Goal: Task Accomplishment & Management: Complete application form

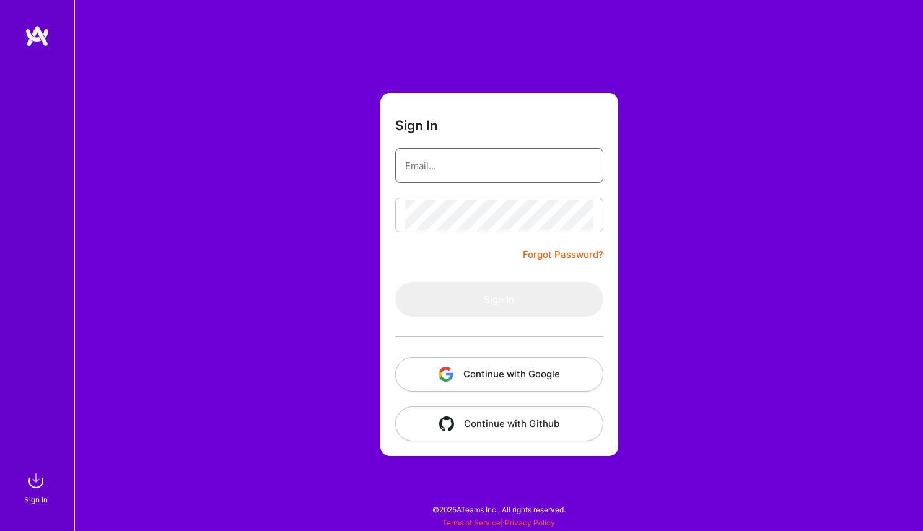
type input "[PERSON_NAME][EMAIL_ADDRESS][PERSON_NAME][DOMAIN_NAME]"
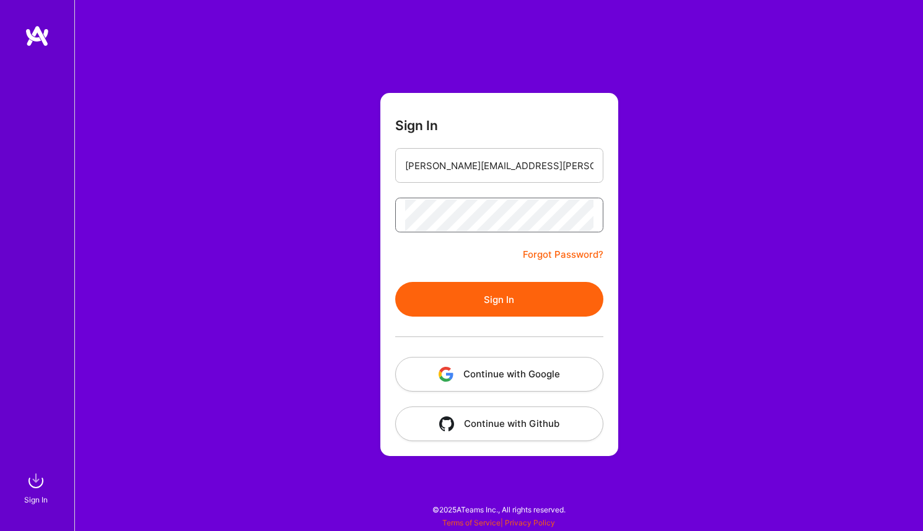
click at [498, 299] on button "Sign In" at bounding box center [499, 299] width 208 height 35
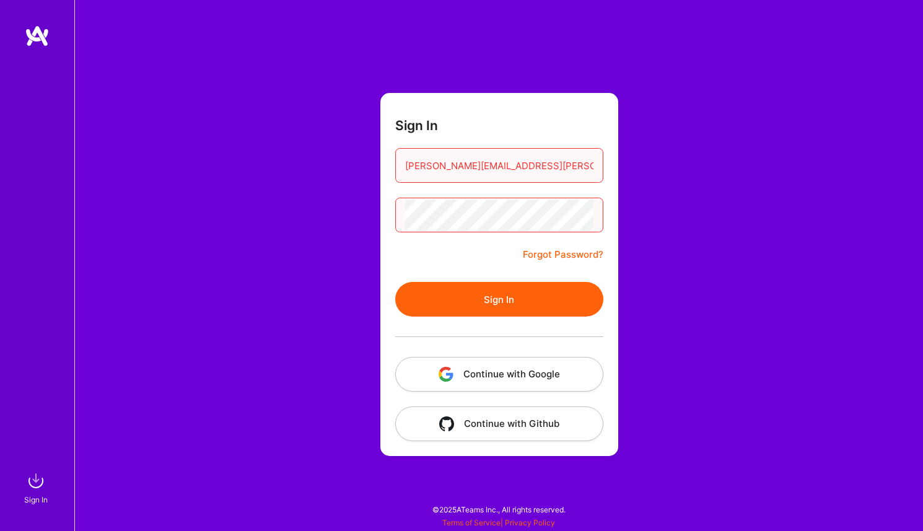
click at [494, 370] on button "Continue with Google" at bounding box center [499, 374] width 208 height 35
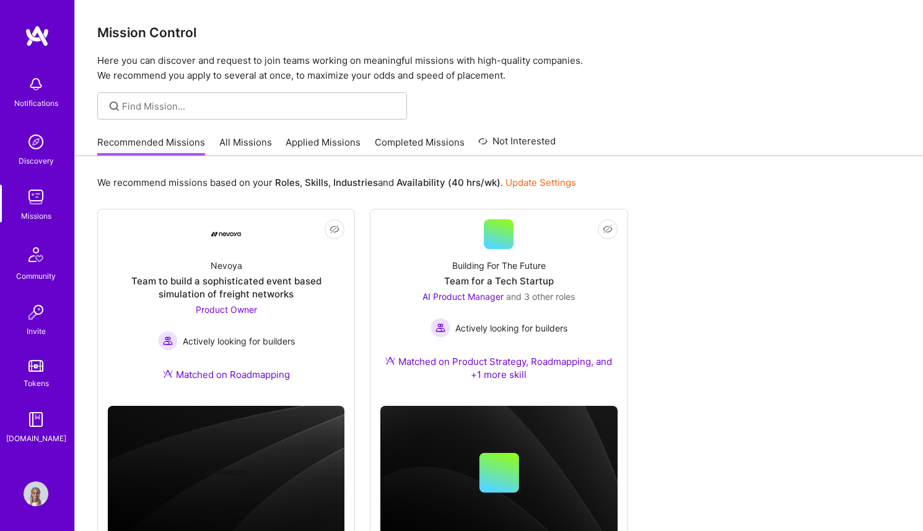
click at [43, 489] on img at bounding box center [36, 493] width 25 height 25
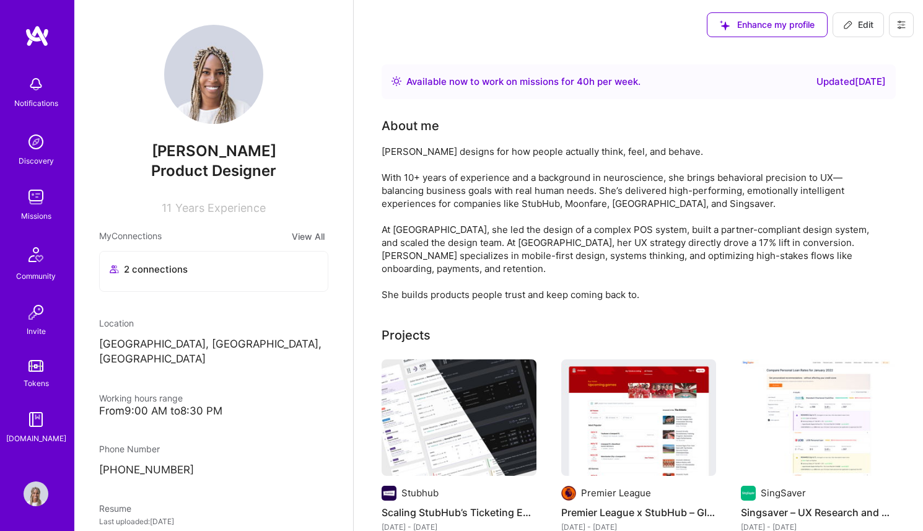
click at [857, 22] on span "Edit" at bounding box center [858, 25] width 30 height 12
select select "CA"
select select "Right Now"
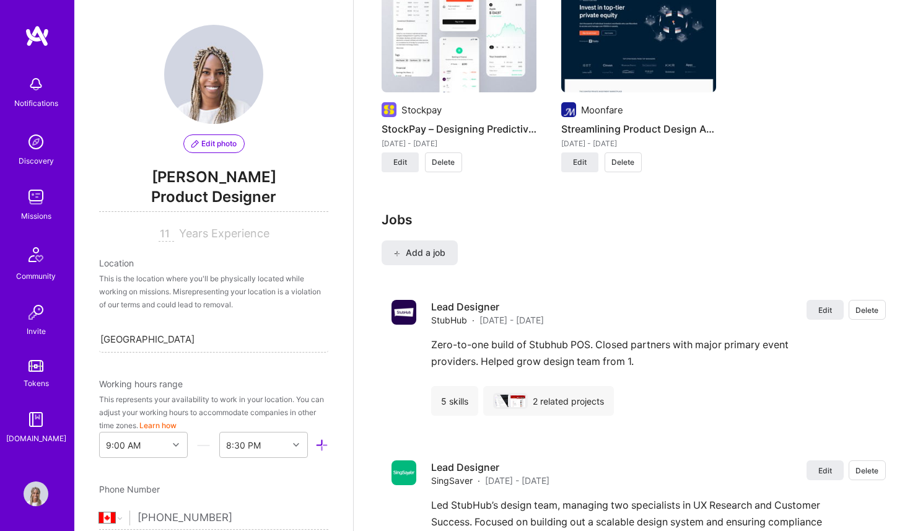
scroll to position [1398, 0]
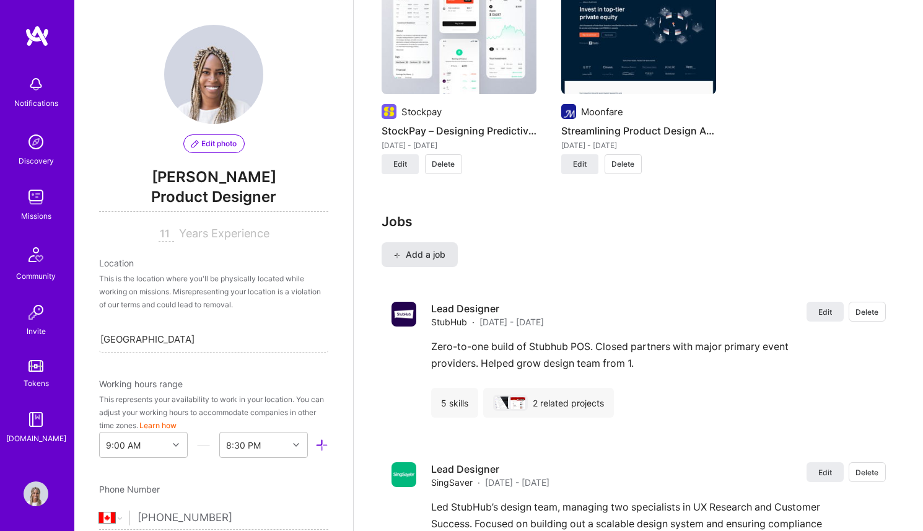
click at [441, 242] on button "Add a job" at bounding box center [419, 254] width 76 height 25
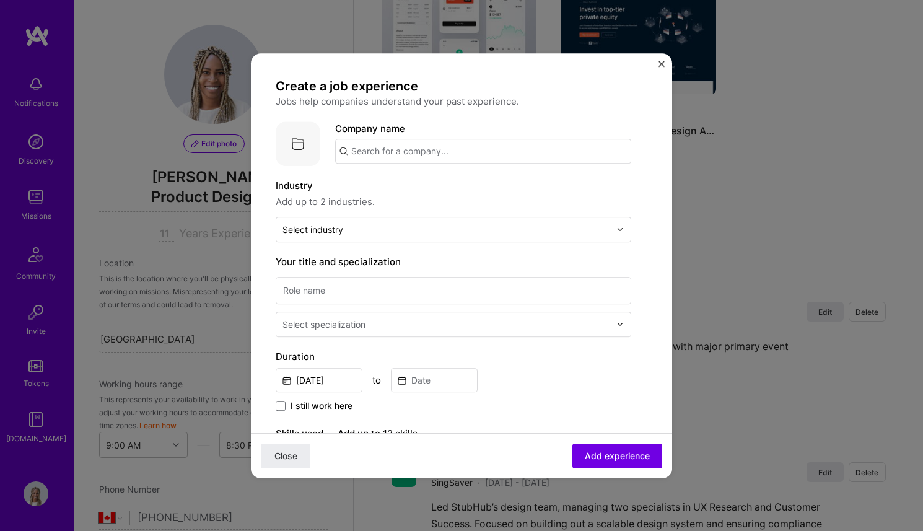
click at [416, 137] on div "Company name" at bounding box center [483, 142] width 296 height 42
click at [417, 154] on input "text" at bounding box center [483, 151] width 296 height 25
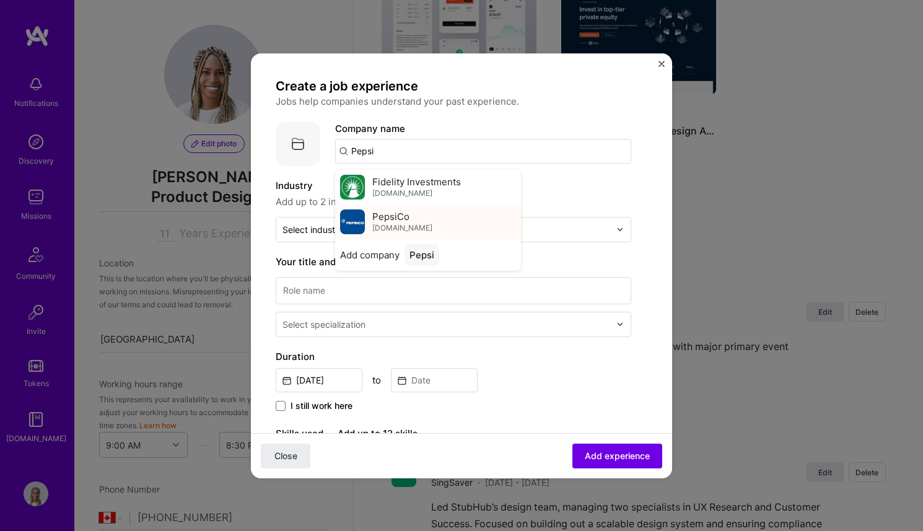
click at [395, 225] on span "[DOMAIN_NAME]" at bounding box center [402, 228] width 60 height 10
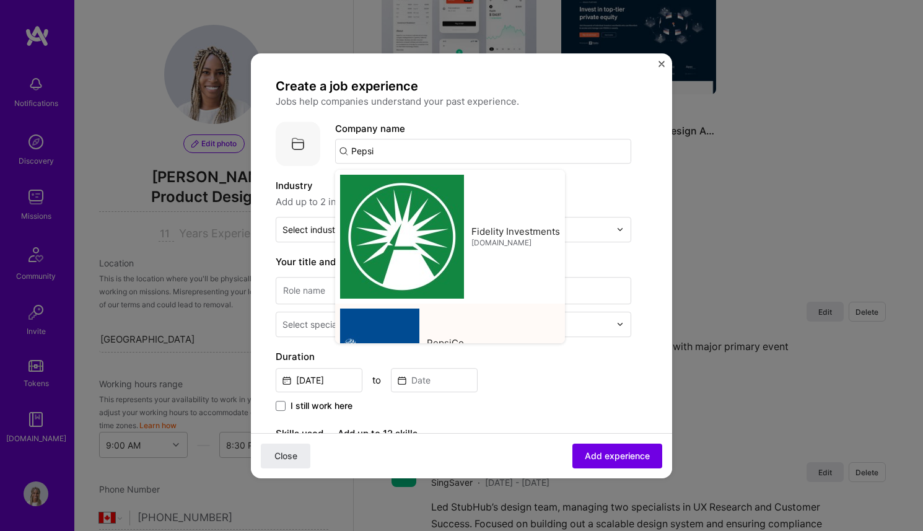
type input "PepsiCo"
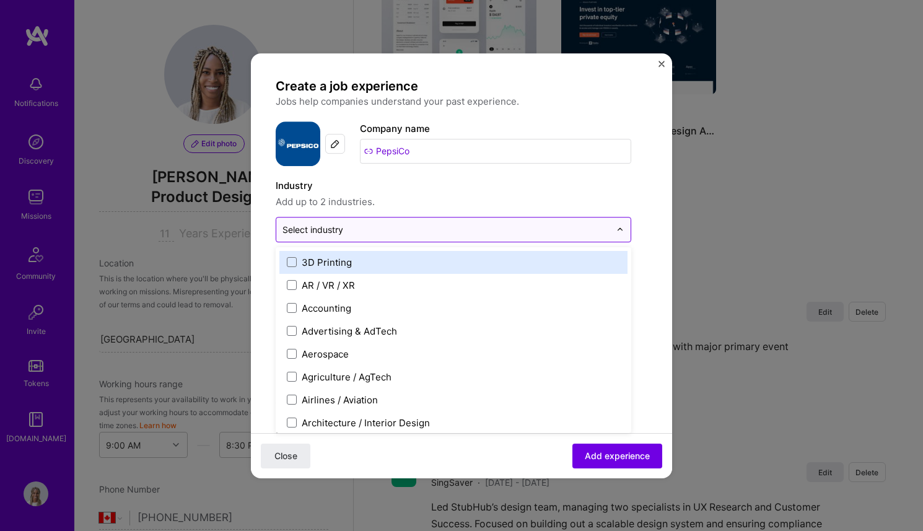
click at [347, 227] on input "text" at bounding box center [446, 229] width 328 height 13
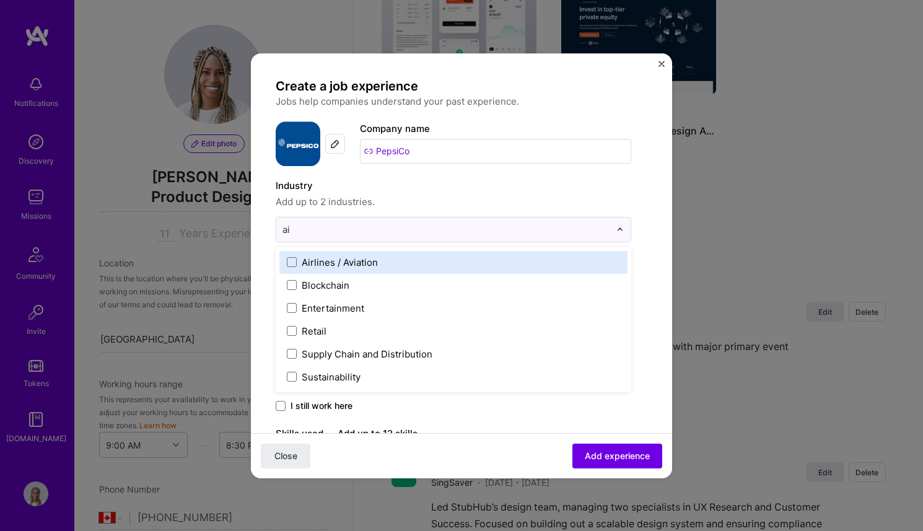
type input "a"
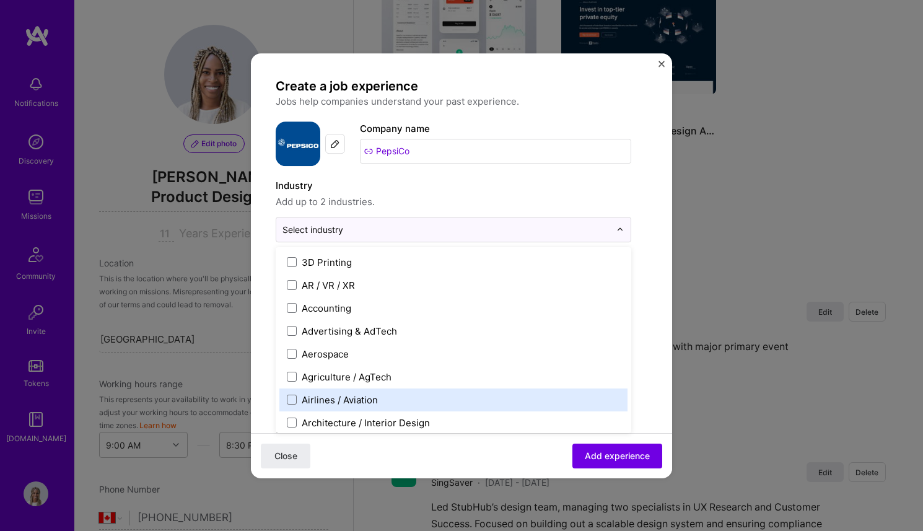
click at [349, 244] on div "Create a job experience Jobs help companies understand your past experience. Co…" at bounding box center [453, 451] width 355 height 746
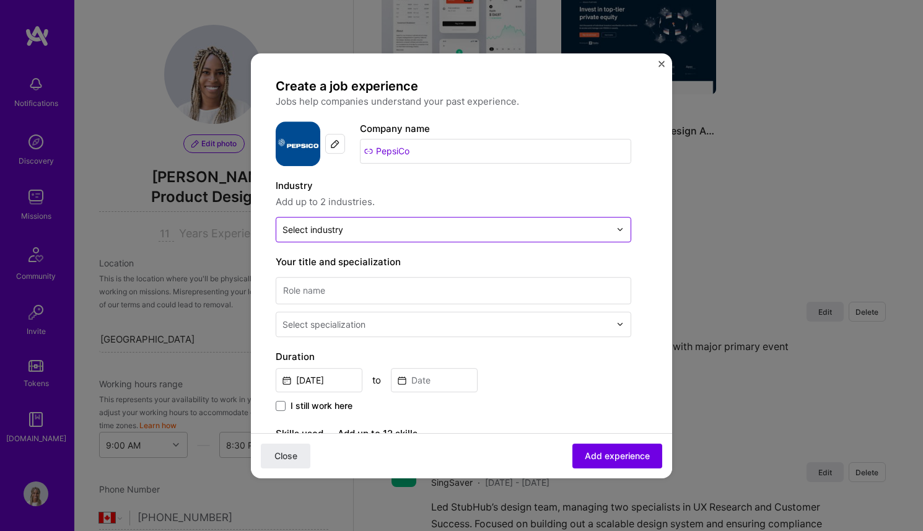
click at [319, 218] on div "Select industry 0" at bounding box center [446, 229] width 340 height 24
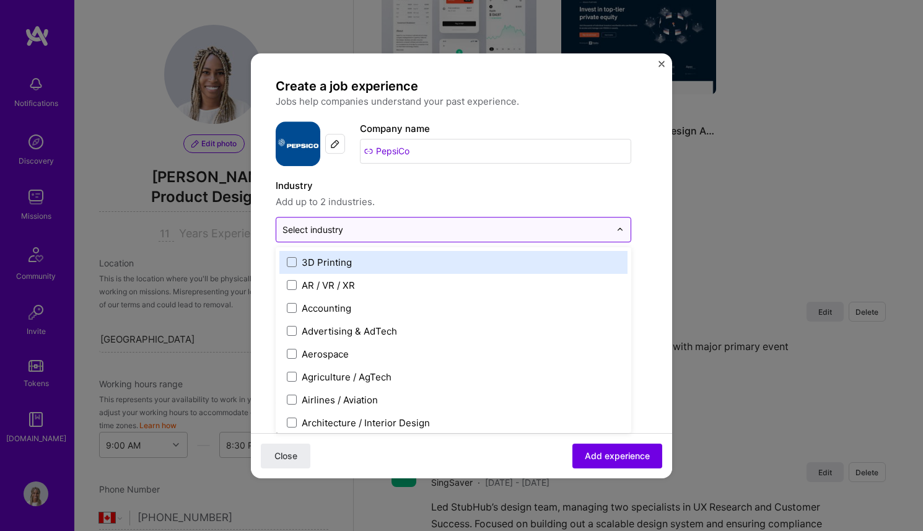
type input "b"
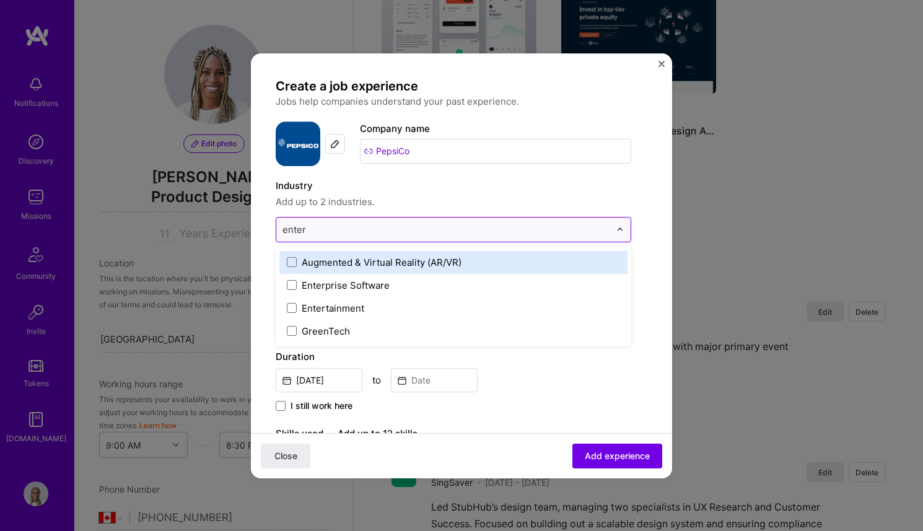
type input "enterp"
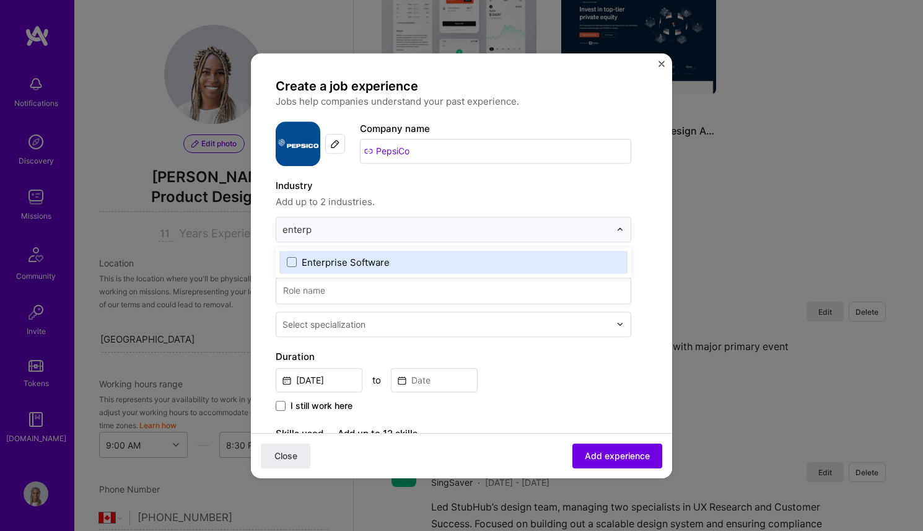
click at [307, 262] on div "Enterprise Software" at bounding box center [346, 262] width 88 height 13
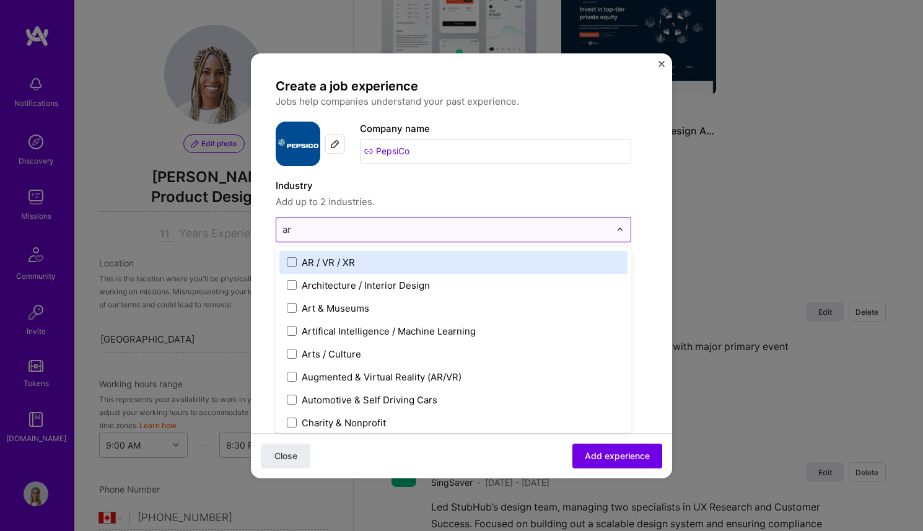
type input "art"
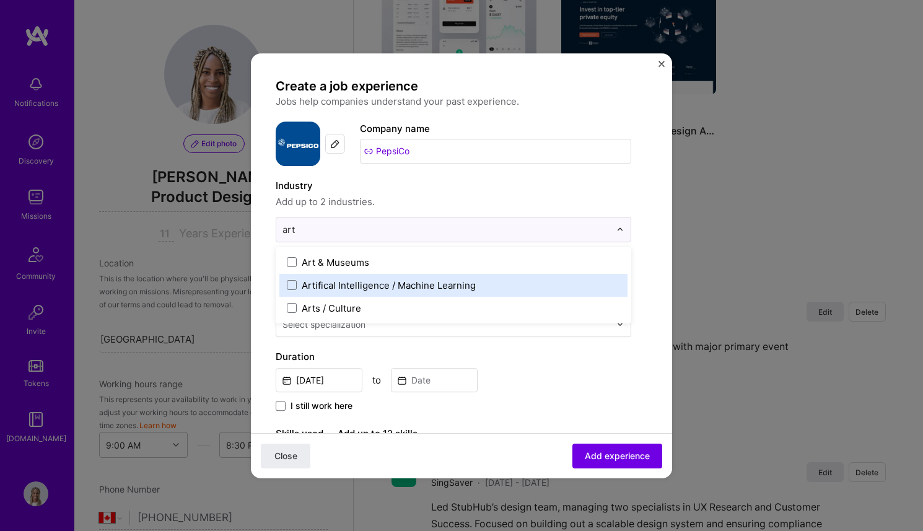
click at [376, 285] on div "Artifical Intelligence / Machine Learning" at bounding box center [389, 285] width 174 height 13
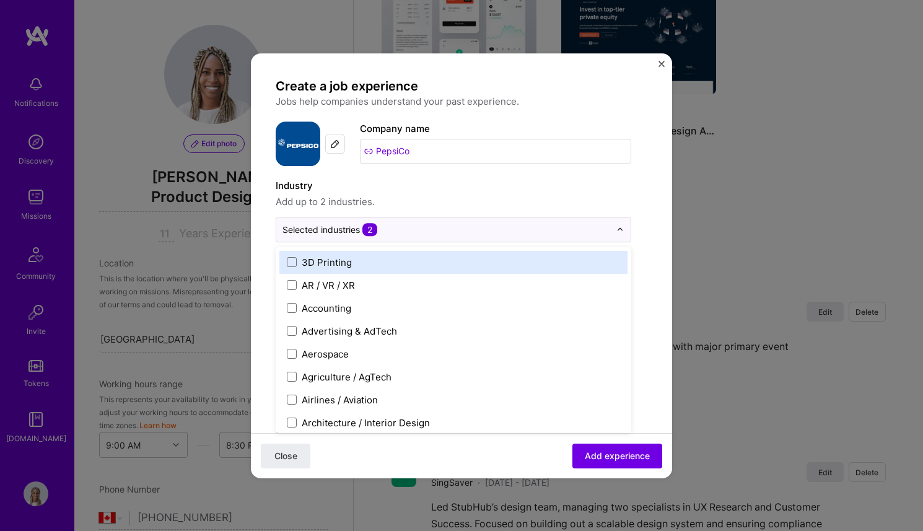
click at [446, 199] on span "Add up to 2 industries." at bounding box center [453, 201] width 355 height 15
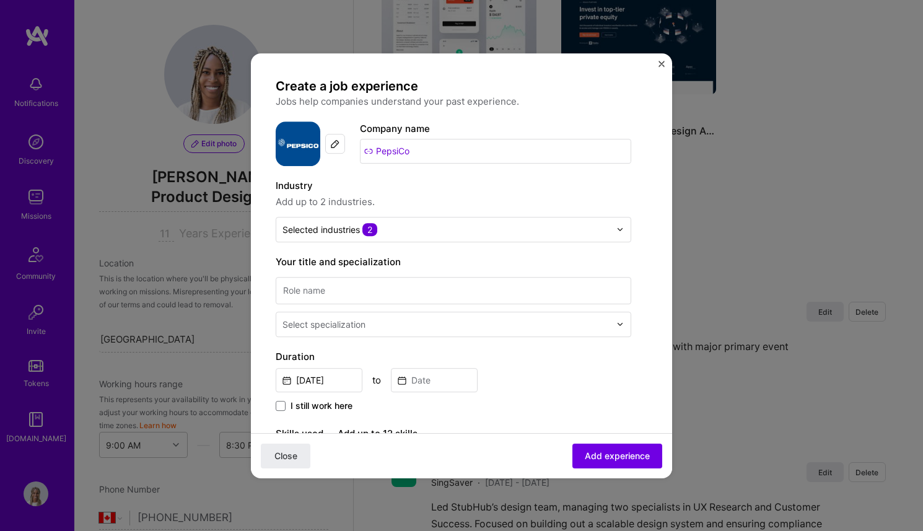
scroll to position [134, 0]
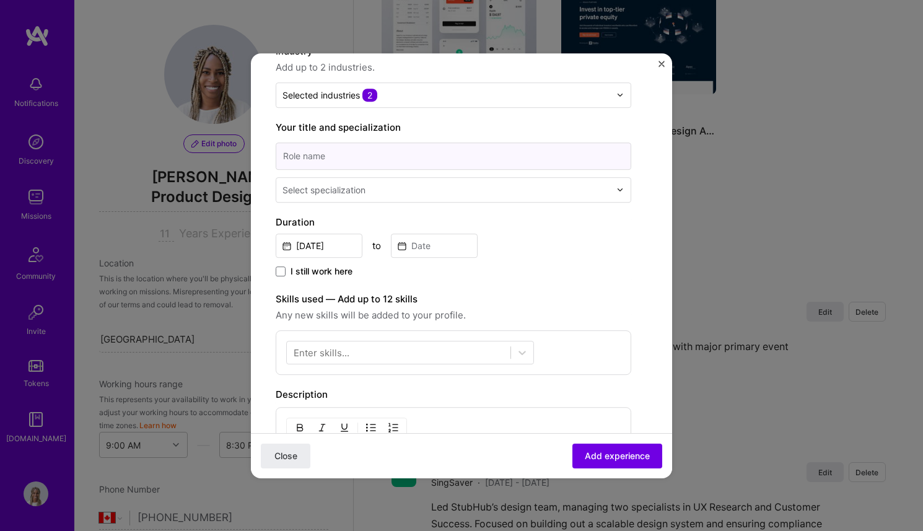
click at [375, 157] on input at bounding box center [453, 155] width 355 height 27
type input "Senior Product Designer"
click at [370, 194] on input "text" at bounding box center [447, 189] width 330 height 13
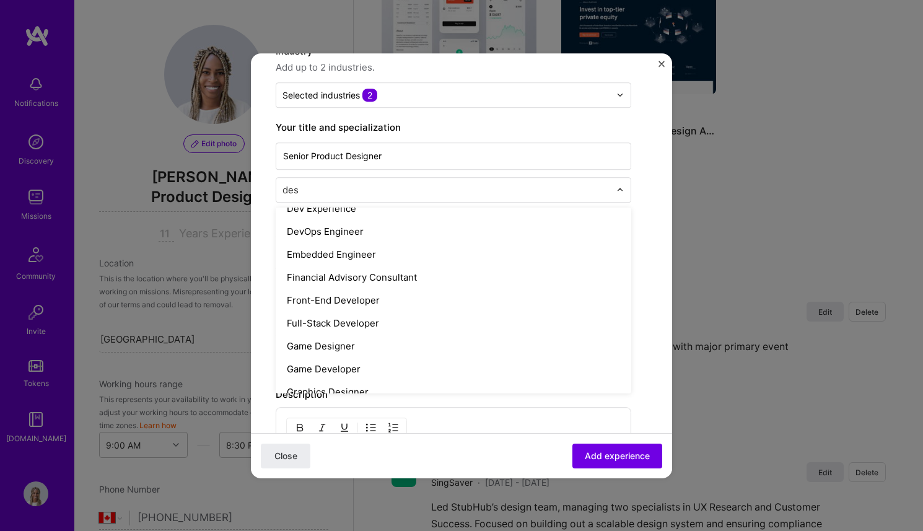
scroll to position [0, 0]
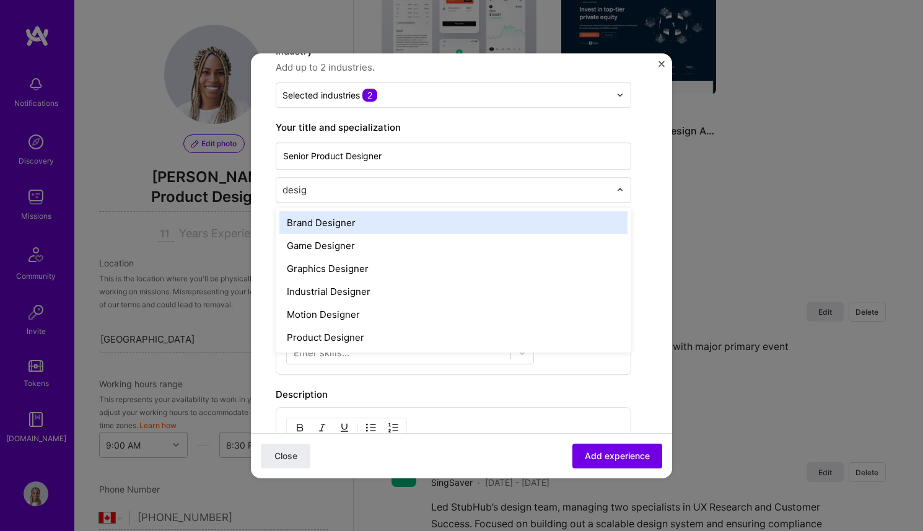
type input "design"
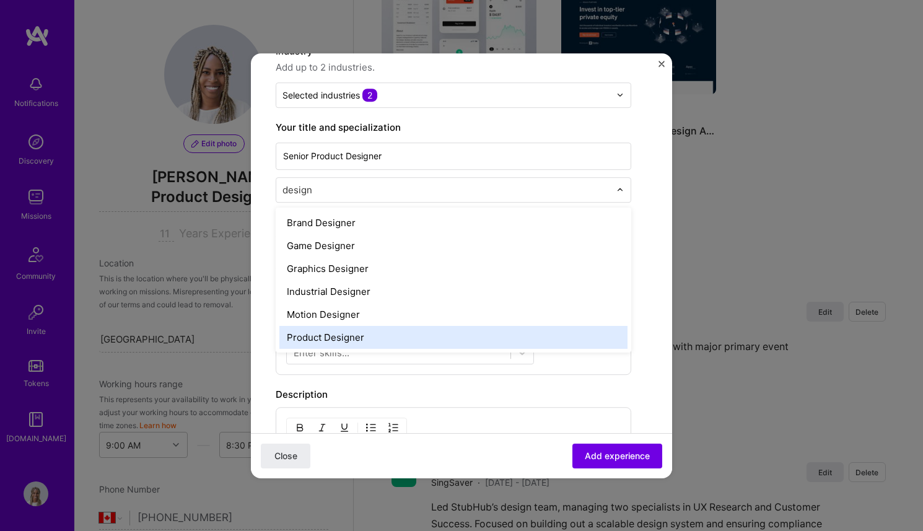
click at [329, 333] on div "Product Designer" at bounding box center [453, 337] width 348 height 23
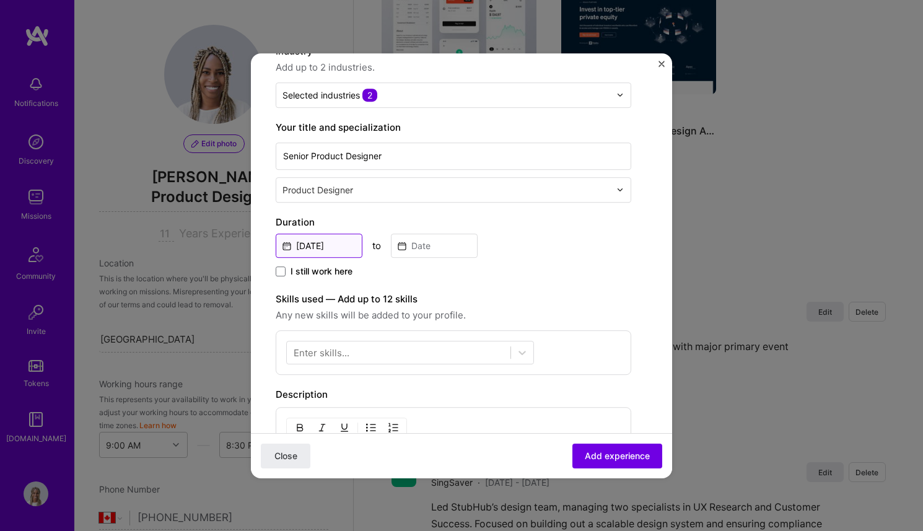
click at [304, 248] on input "[DATE]" at bounding box center [319, 245] width 87 height 24
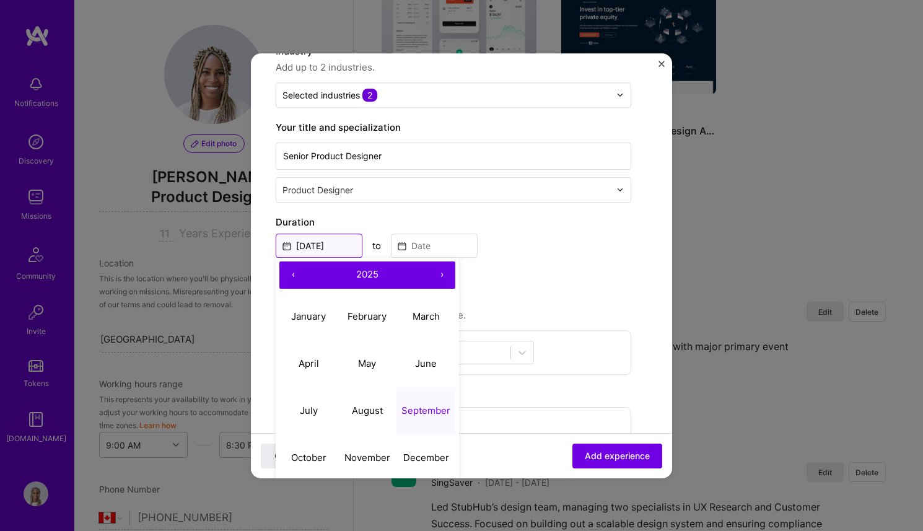
click at [304, 248] on input "[DATE]" at bounding box center [319, 245] width 87 height 24
click at [359, 202] on div "Create a job experience Jobs help companies understand your past experience. Co…" at bounding box center [453, 317] width 355 height 746
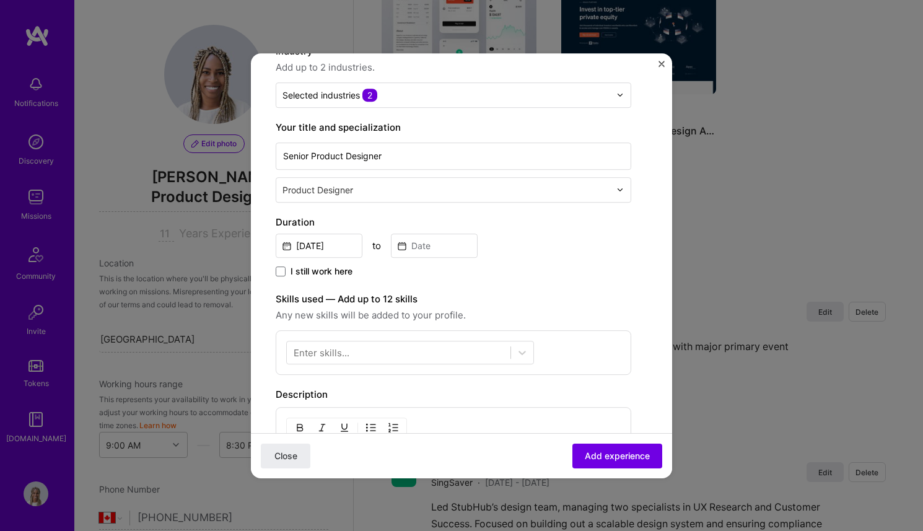
click at [294, 270] on span "I still work here" at bounding box center [321, 271] width 62 height 12
click at [0, 0] on input "I still work here" at bounding box center [0, 0] width 0 height 0
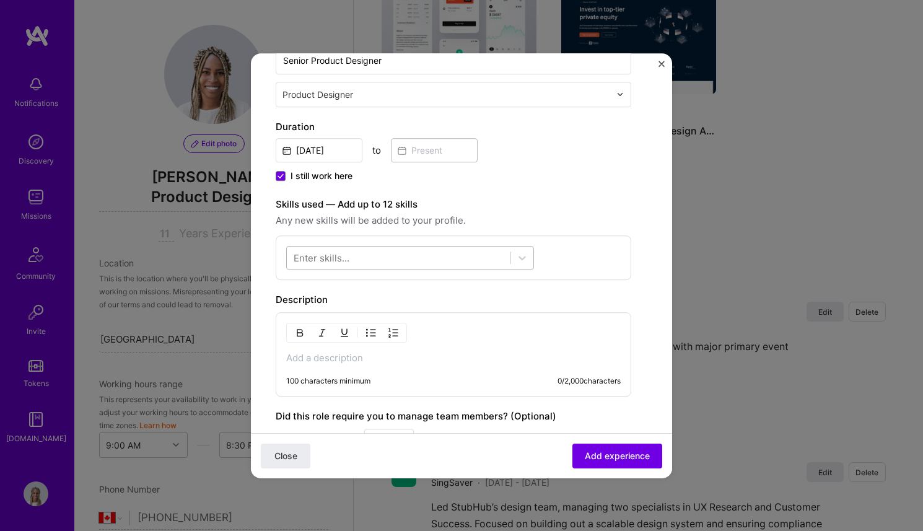
click at [348, 265] on div at bounding box center [399, 257] width 224 height 20
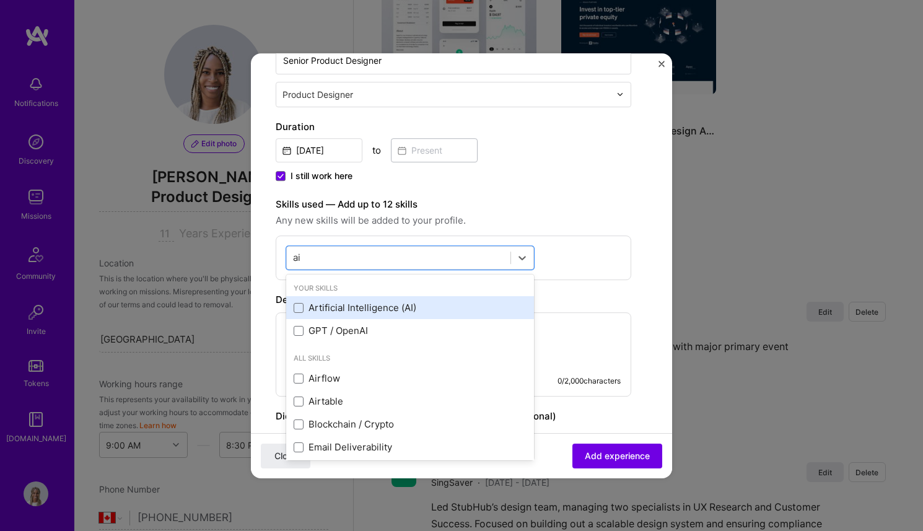
click at [337, 313] on div "Artificial Intelligence (AI)" at bounding box center [410, 308] width 233 height 13
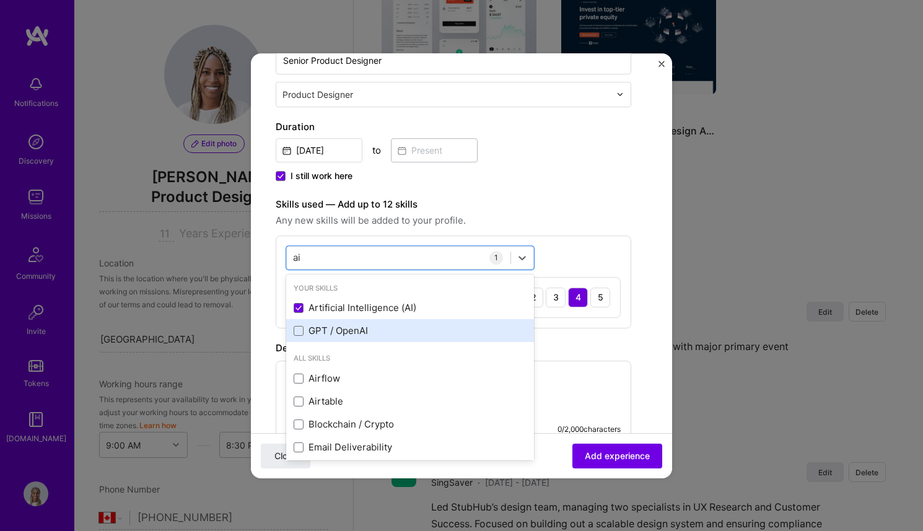
click at [339, 328] on div "GPT / OpenAI" at bounding box center [410, 330] width 233 height 13
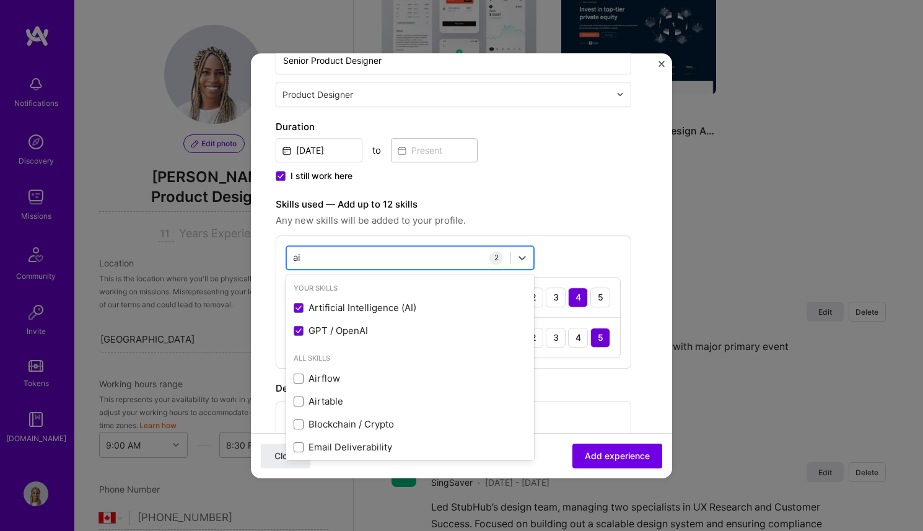
type input "a"
type input "e"
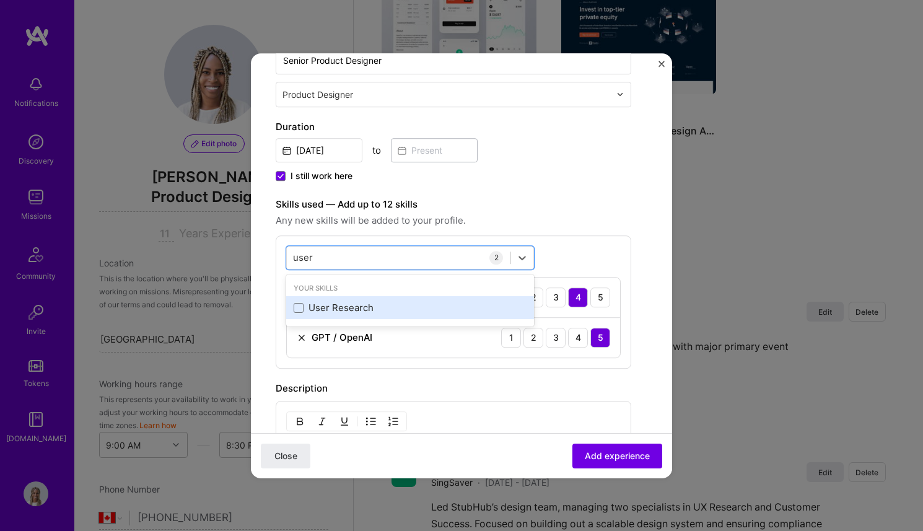
click at [336, 314] on div "User Research" at bounding box center [410, 308] width 233 height 13
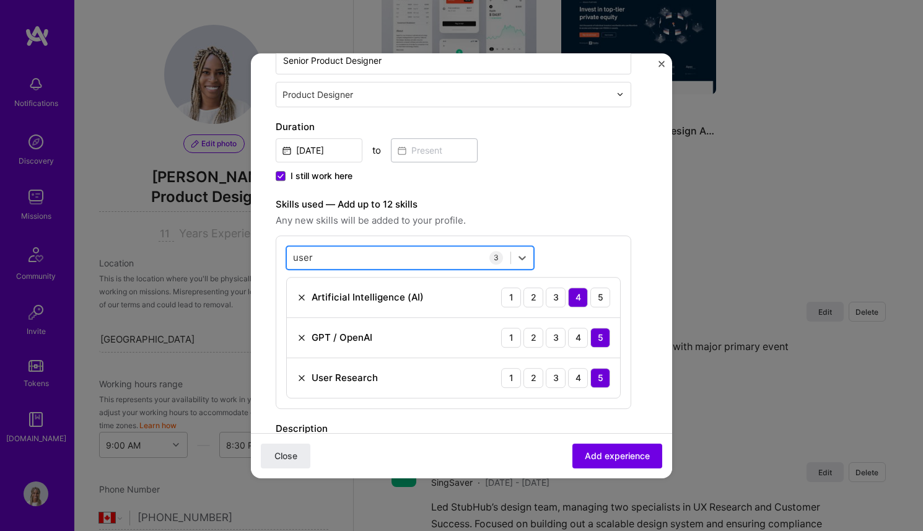
click at [336, 262] on div "user user" at bounding box center [399, 257] width 224 height 20
type input "u"
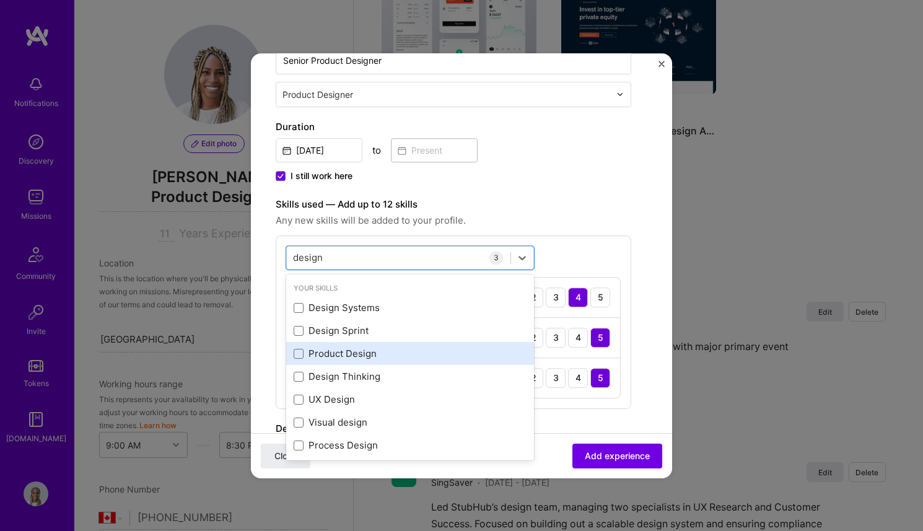
click at [322, 355] on div "Product Design" at bounding box center [410, 353] width 233 height 13
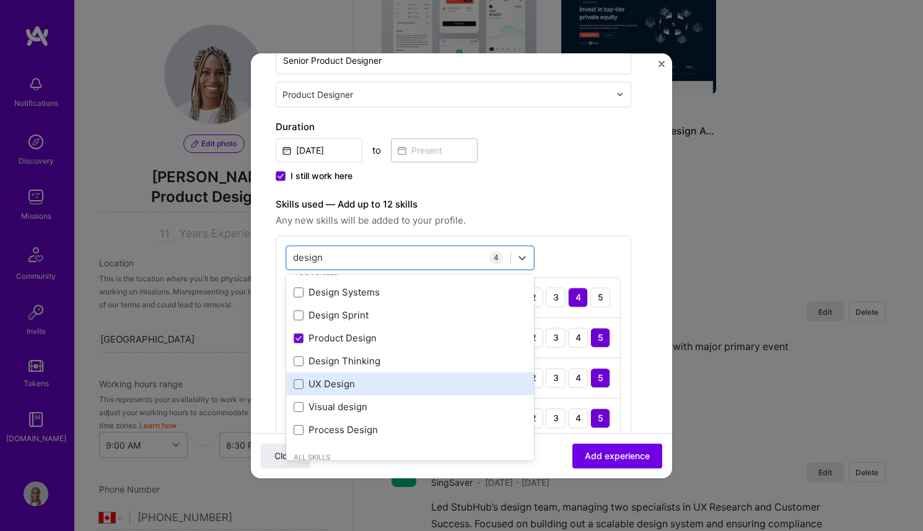
scroll to position [17, 0]
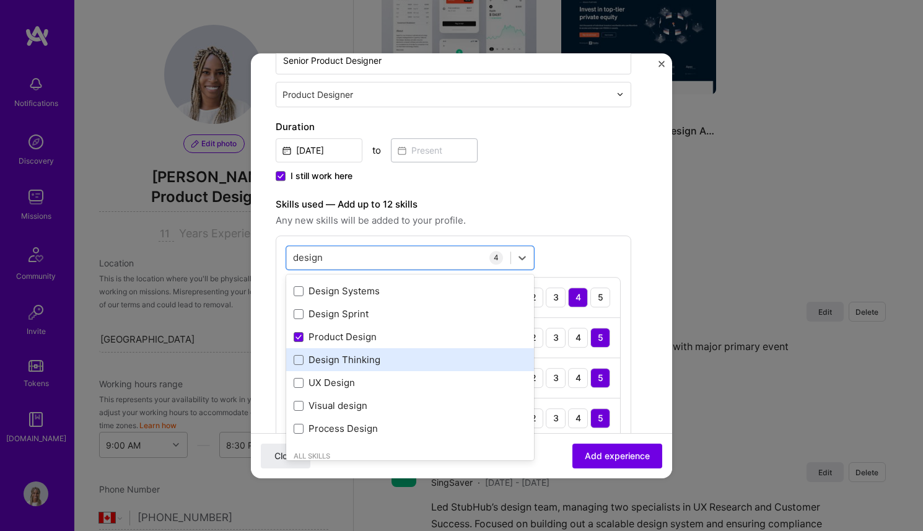
click at [338, 359] on div "Design Thinking" at bounding box center [410, 360] width 233 height 13
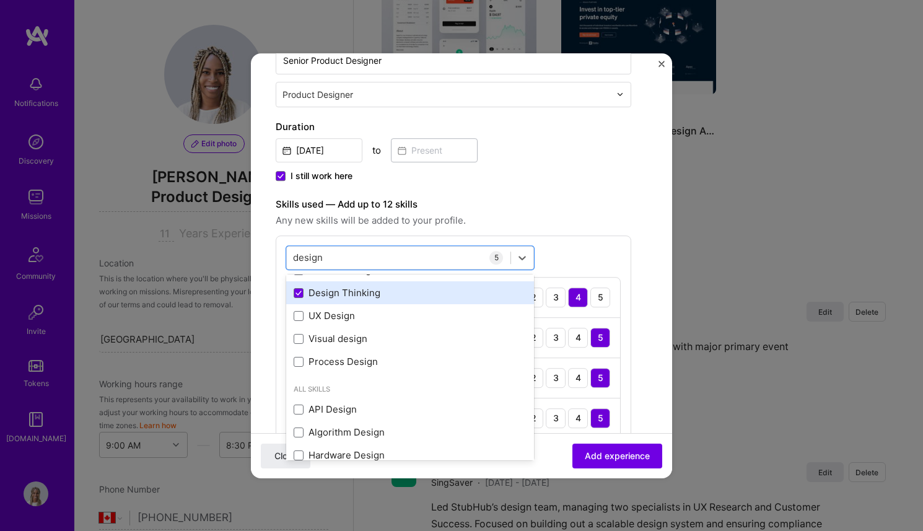
scroll to position [95, 0]
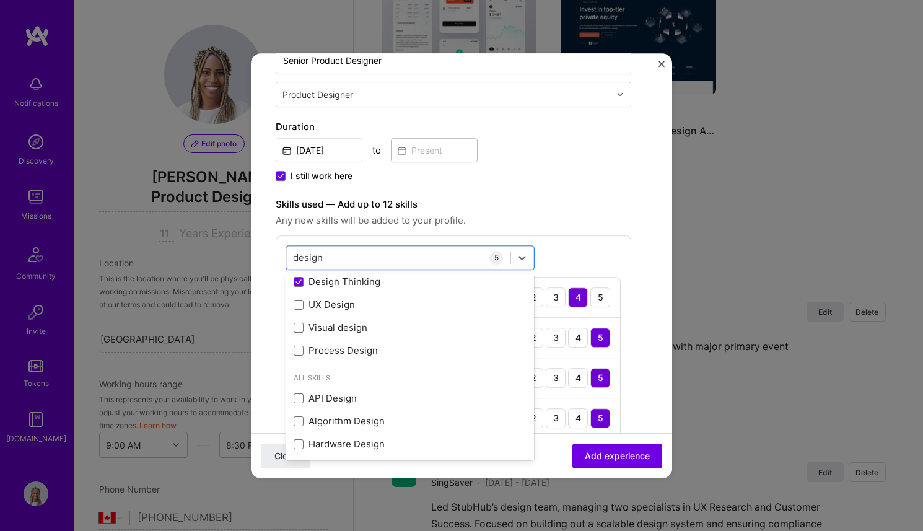
type input "design"
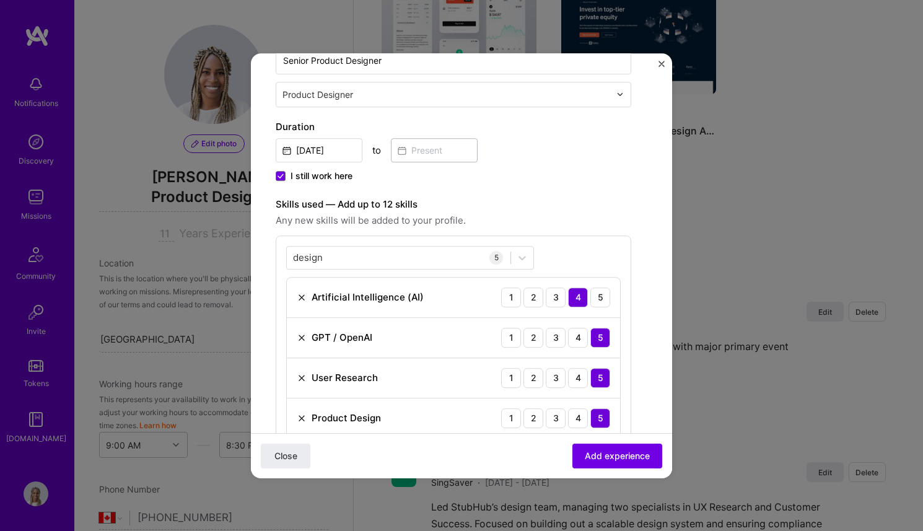
click at [572, 210] on label "Skills used — Add up to 12 skills" at bounding box center [453, 204] width 355 height 15
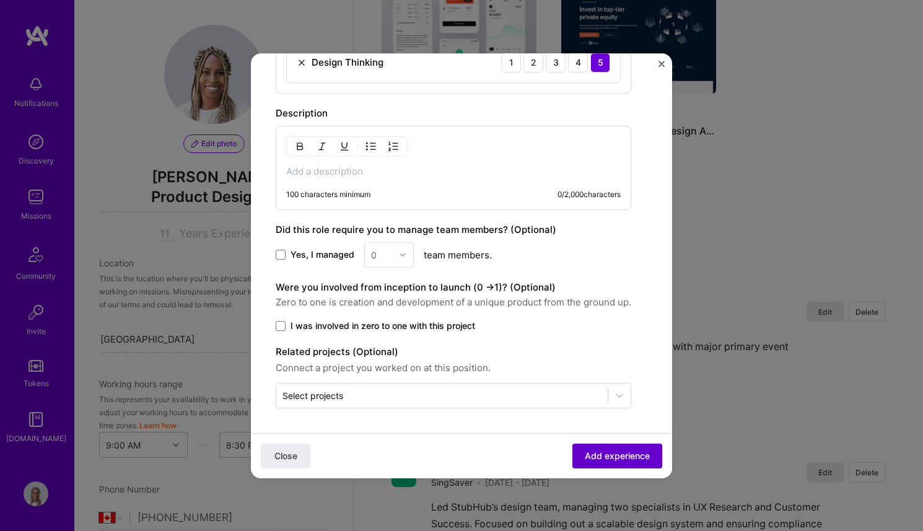
scroll to position [625, 0]
click at [611, 453] on span "Add experience" at bounding box center [617, 455] width 65 height 12
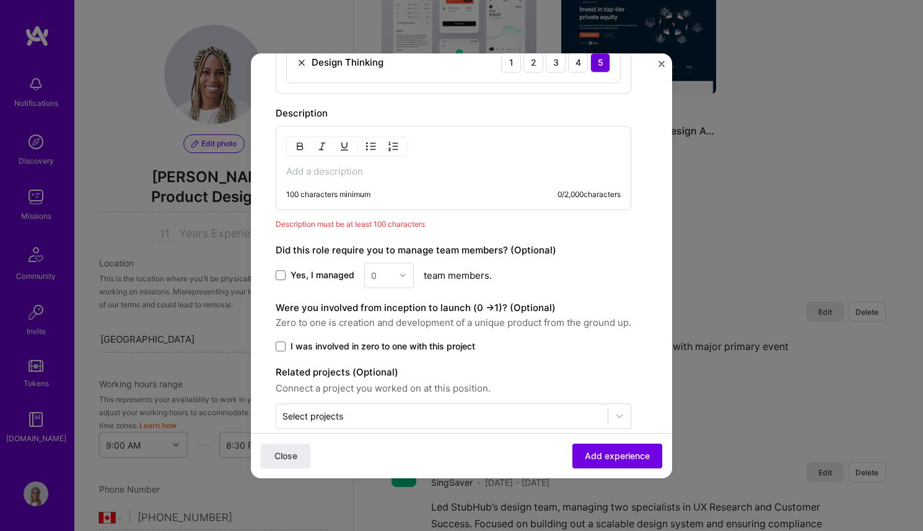
click at [360, 165] on div "100 characters minimum 0 / 2,000 characters" at bounding box center [453, 168] width 355 height 84
click at [360, 173] on p at bounding box center [453, 171] width 334 height 12
click at [626, 457] on span "Add experience" at bounding box center [617, 455] width 65 height 12
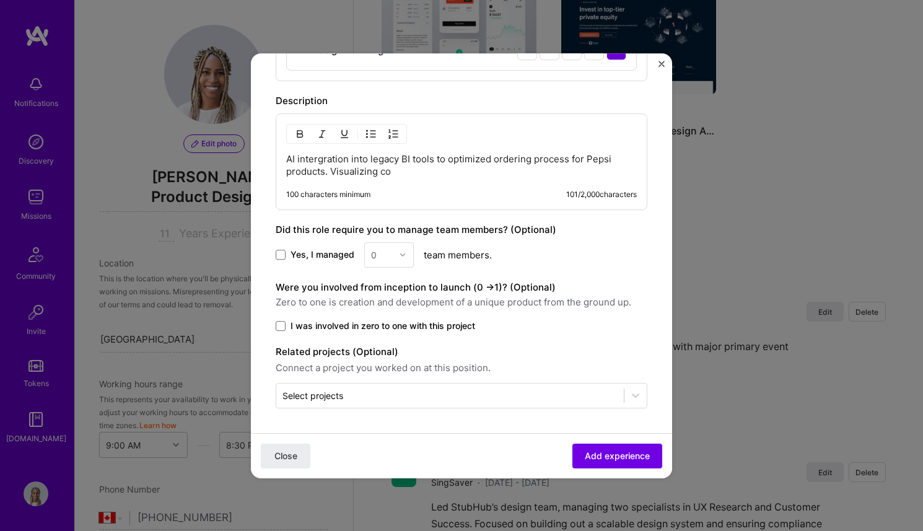
scroll to position [638, 0]
click at [331, 168] on p "AI intergration into legacy BI tools to optimized ordering process for Pepsi pr…" at bounding box center [461, 165] width 350 height 25
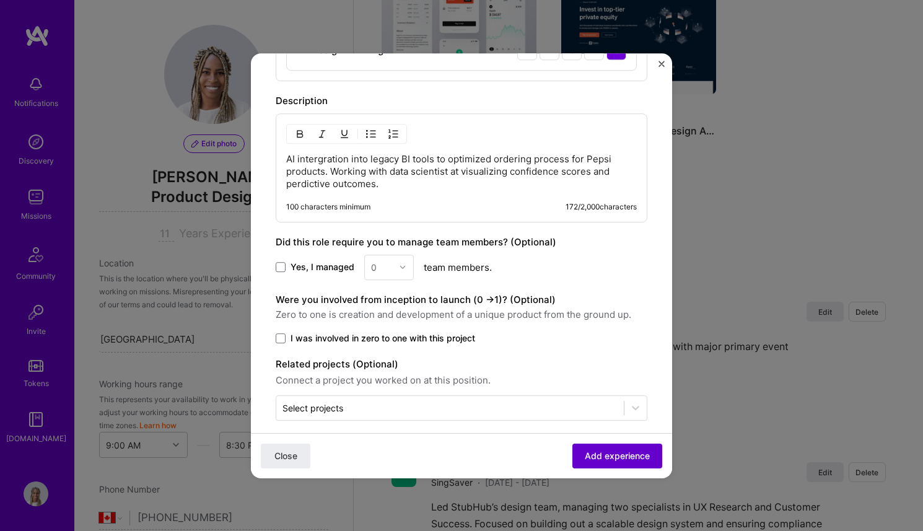
click at [598, 455] on span "Add experience" at bounding box center [617, 455] width 65 height 12
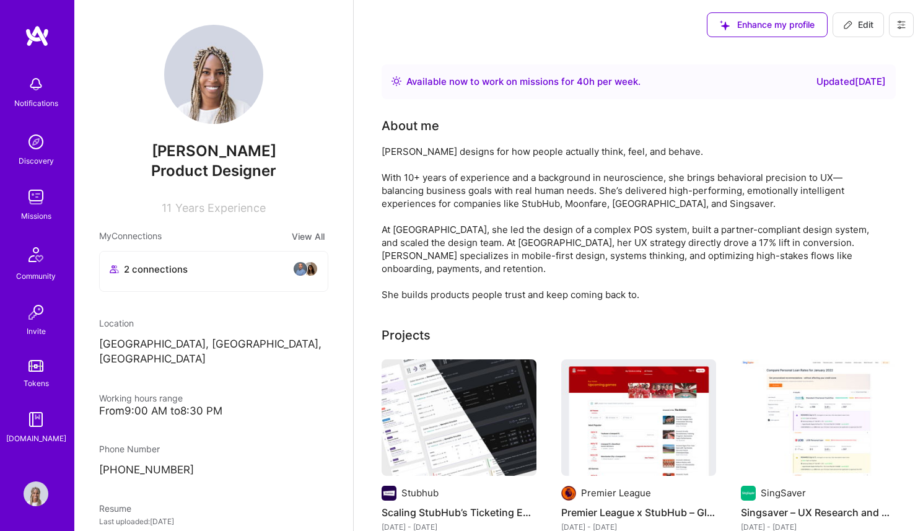
scroll to position [0, 0]
click at [861, 22] on span "Edit" at bounding box center [858, 25] width 30 height 12
select select "CA"
select select "Right Now"
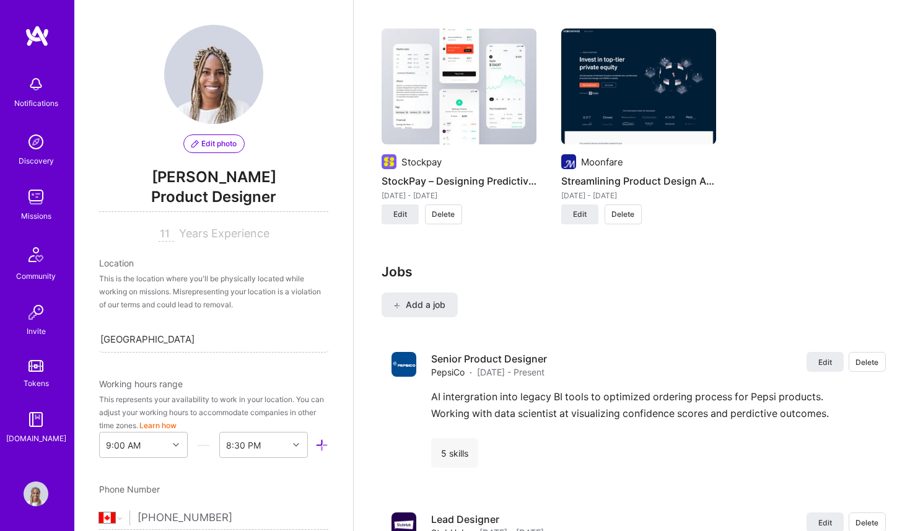
scroll to position [1364, 0]
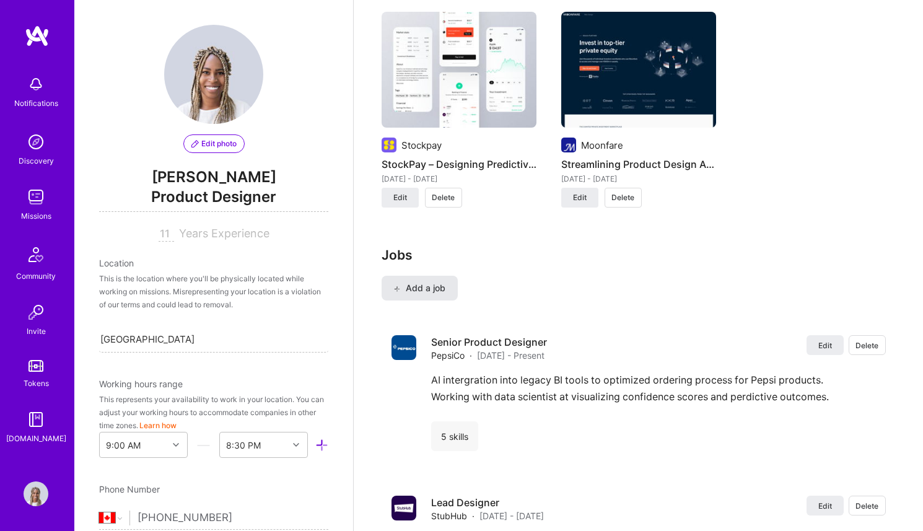
click at [433, 282] on span "Add a job" at bounding box center [419, 288] width 51 height 12
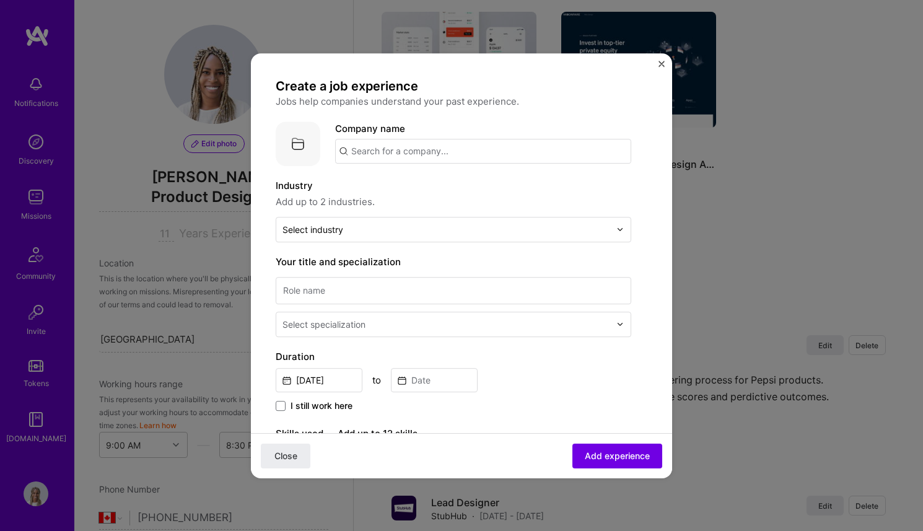
click at [383, 162] on input "text" at bounding box center [483, 151] width 296 height 25
type input "Tavus"
click at [658, 64] on div "Create a job experience Jobs help companies understand your past experience. Co…" at bounding box center [461, 265] width 421 height 425
click at [660, 64] on img "Close" at bounding box center [661, 64] width 6 height 6
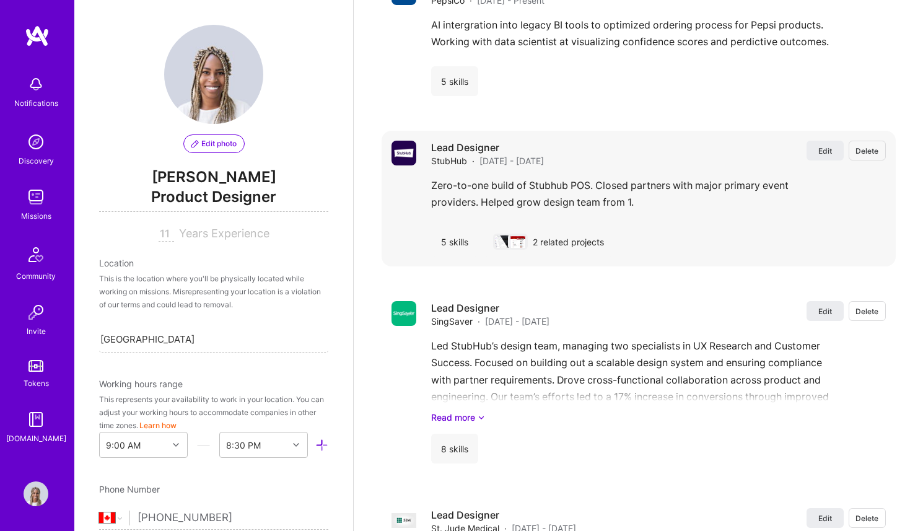
scroll to position [1720, 0]
click at [553, 196] on div "Zero-to-one build of Stubhub POS. Closed partners with major primary event prov…" at bounding box center [658, 196] width 455 height 40
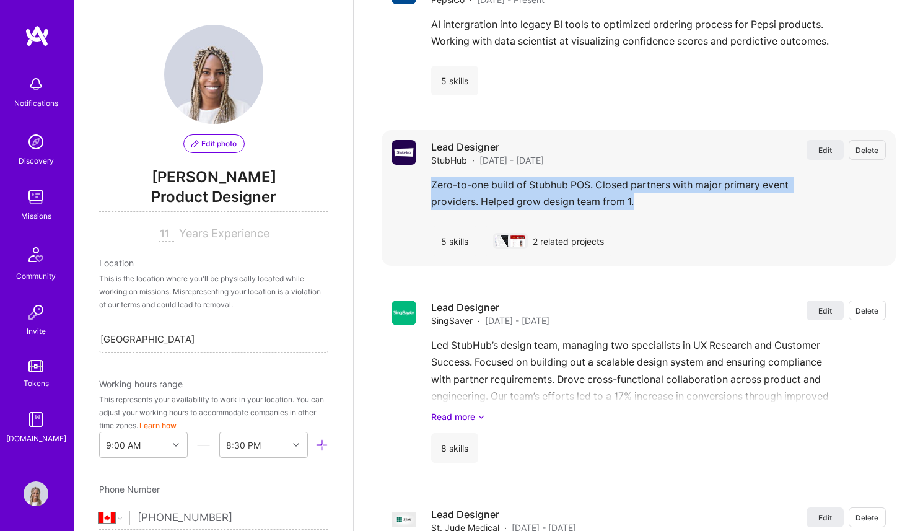
click at [553, 196] on div "Zero-to-one build of Stubhub POS. Closed partners with major primary event prov…" at bounding box center [658, 196] width 455 height 40
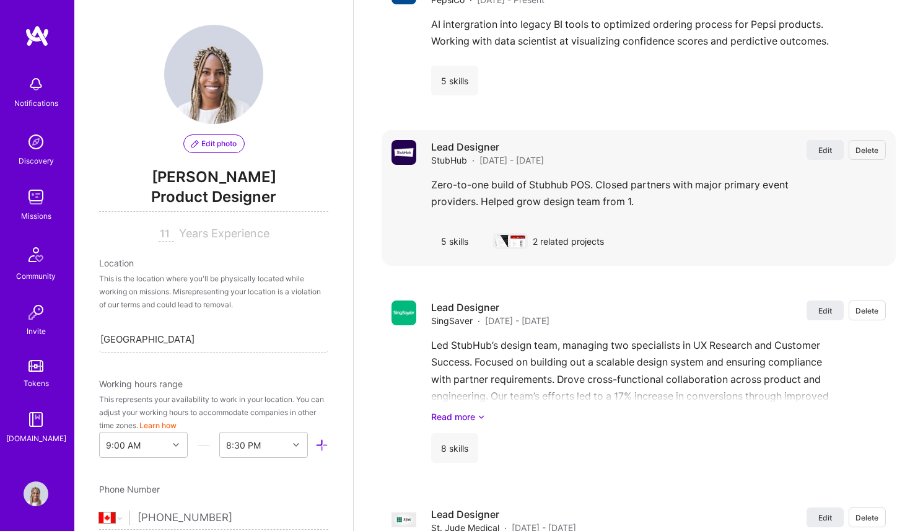
click at [553, 196] on div "Zero-to-one build of Stubhub POS. Closed partners with major primary event prov…" at bounding box center [658, 196] width 455 height 40
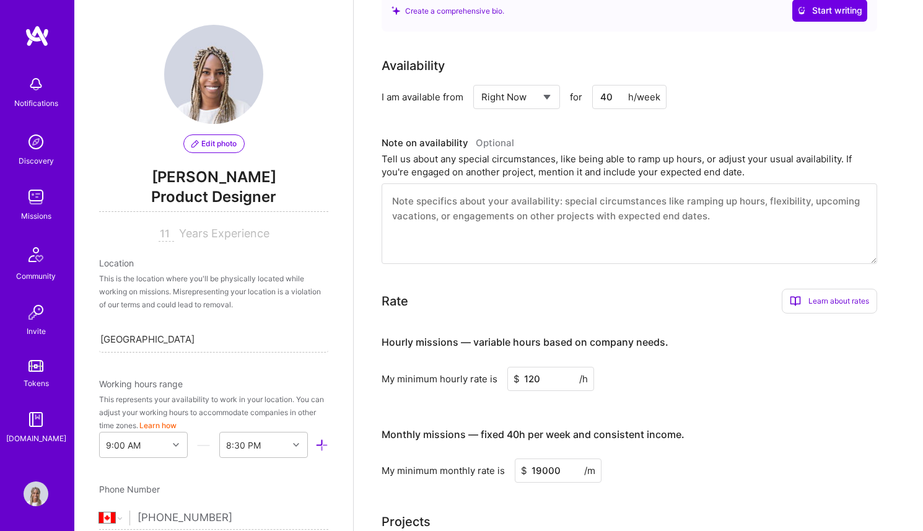
scroll to position [301, 0]
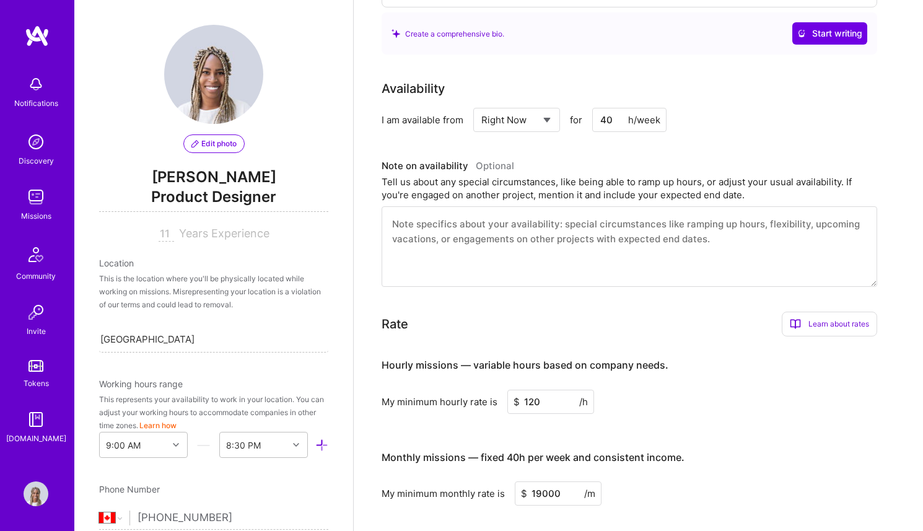
click at [30, 205] on img at bounding box center [36, 197] width 25 height 25
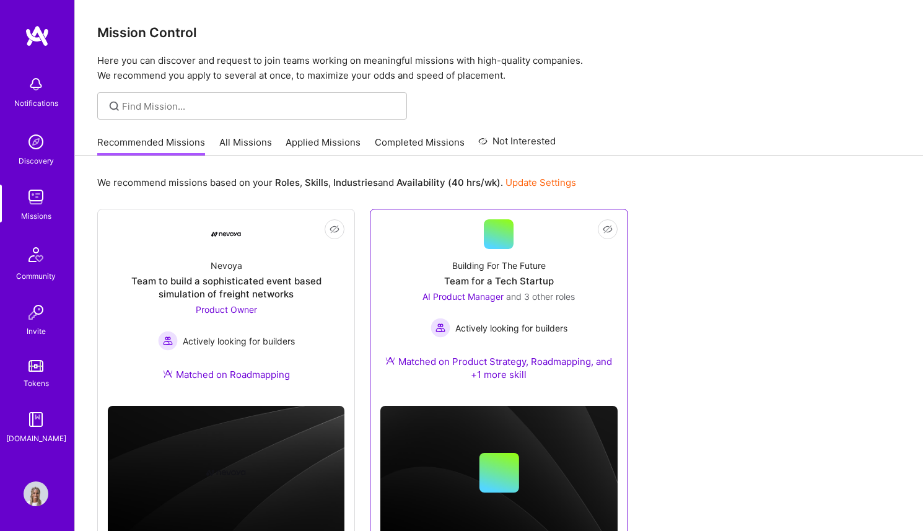
click at [499, 284] on div "Team for a Tech Startup" at bounding box center [499, 280] width 110 height 13
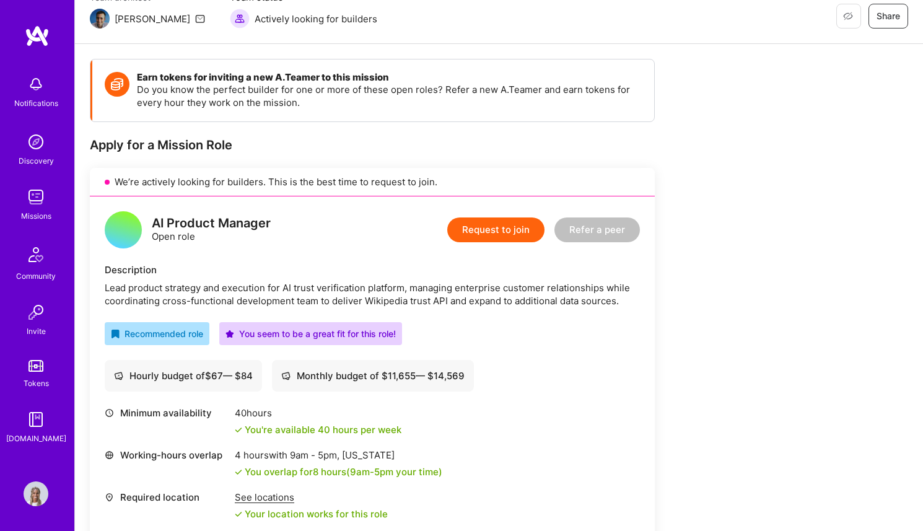
scroll to position [118, 0]
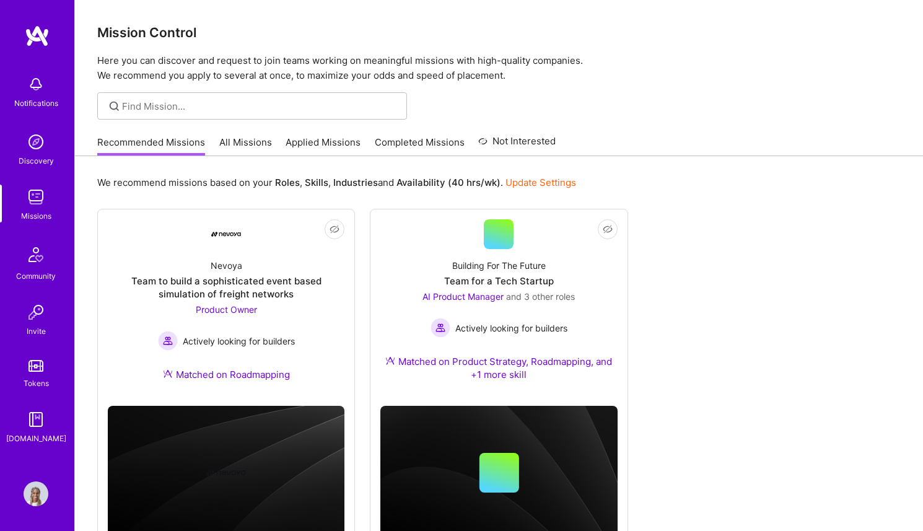
click at [230, 142] on link "All Missions" at bounding box center [245, 146] width 53 height 20
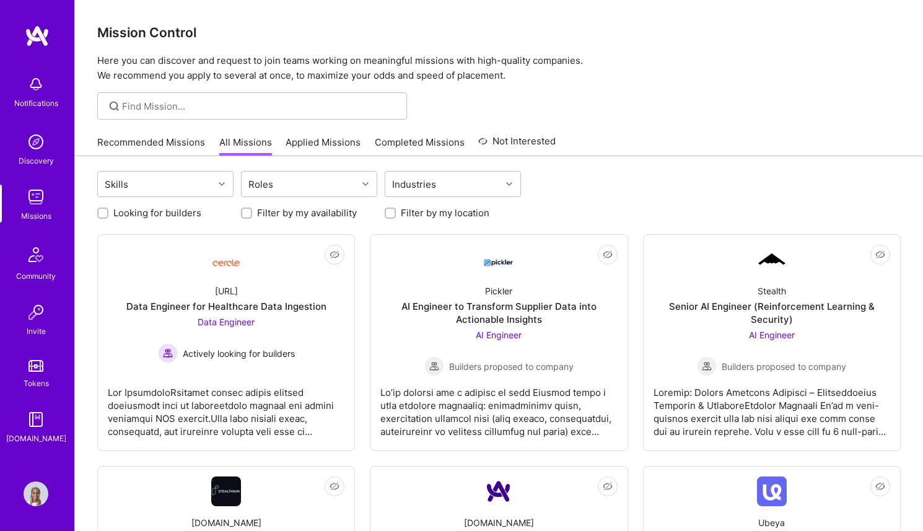
click at [320, 136] on link "Applied Missions" at bounding box center [322, 146] width 75 height 20
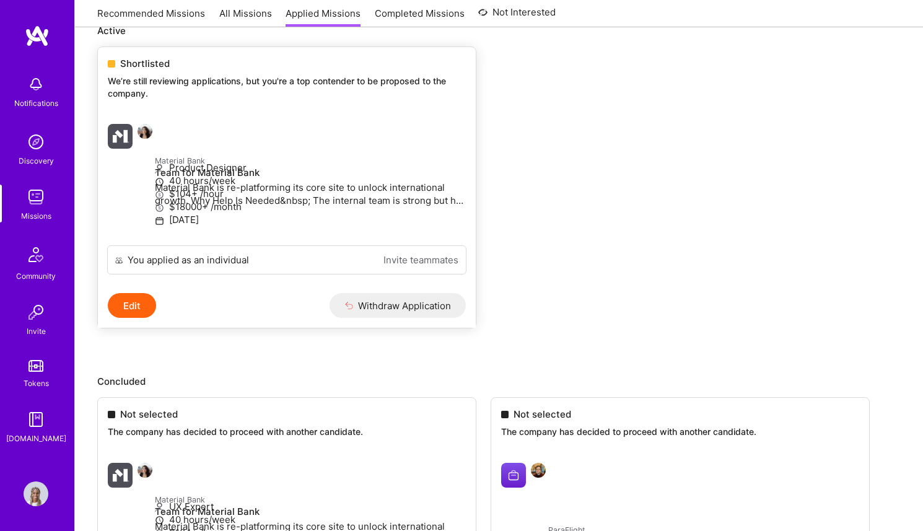
scroll to position [152, 0]
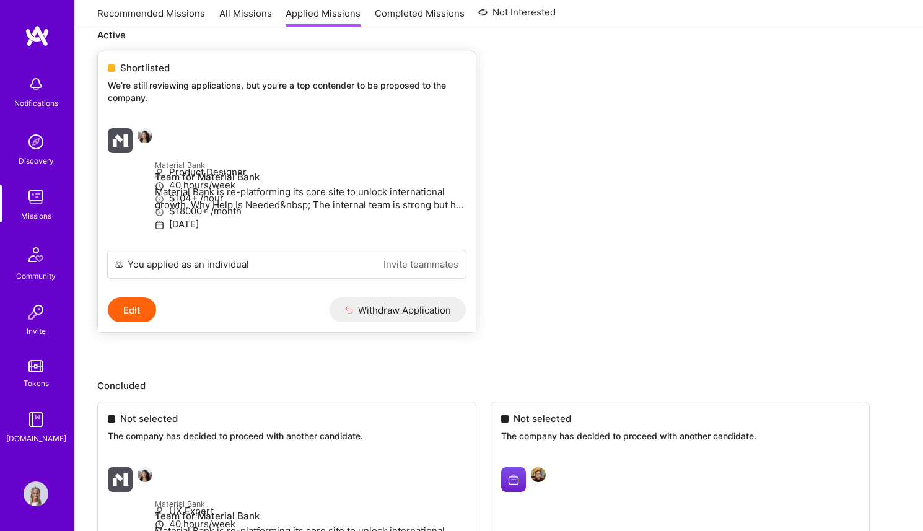
click at [297, 123] on link "Material Bank Team for Material Bank Material Bank is re-platforming its core s…" at bounding box center [287, 183] width 378 height 131
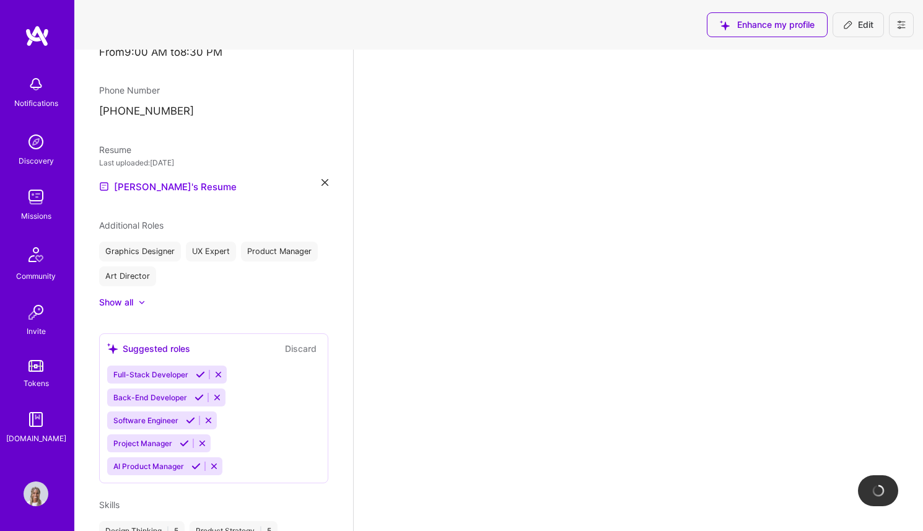
scroll to position [440, 0]
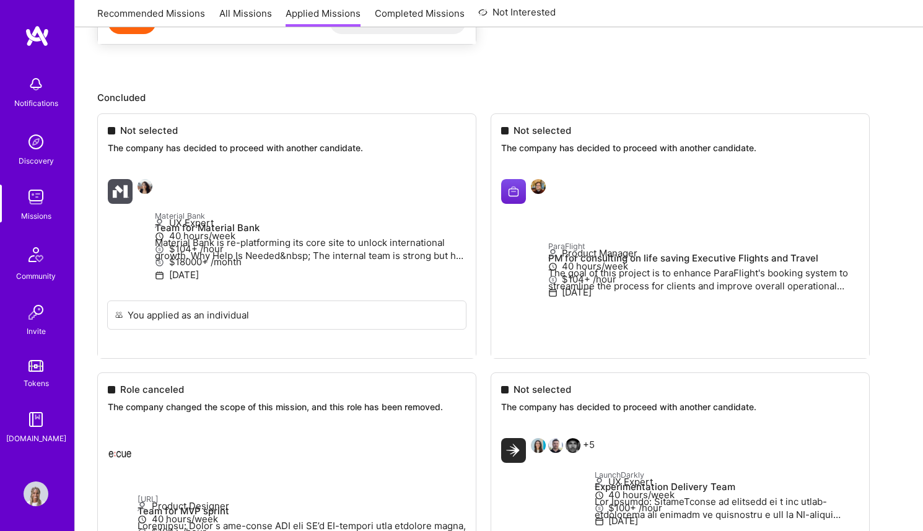
scroll to position [152, 0]
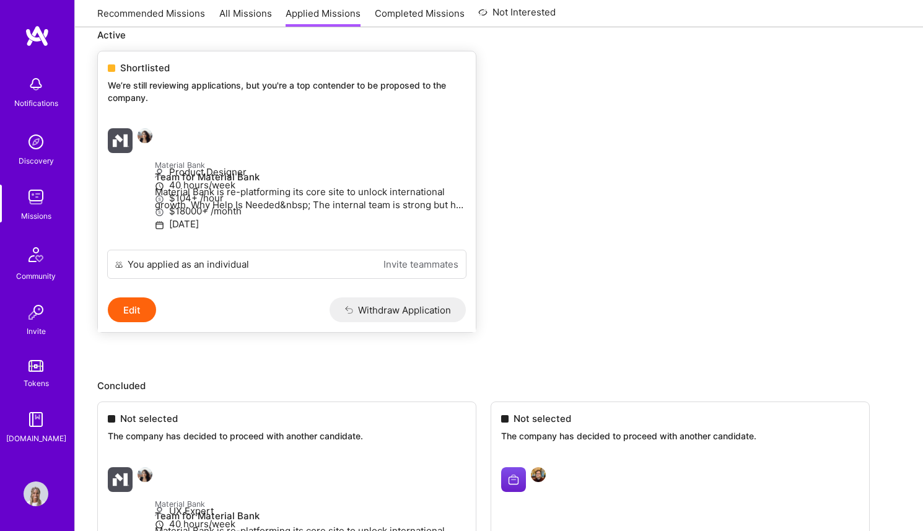
click at [121, 139] on img at bounding box center [120, 140] width 25 height 25
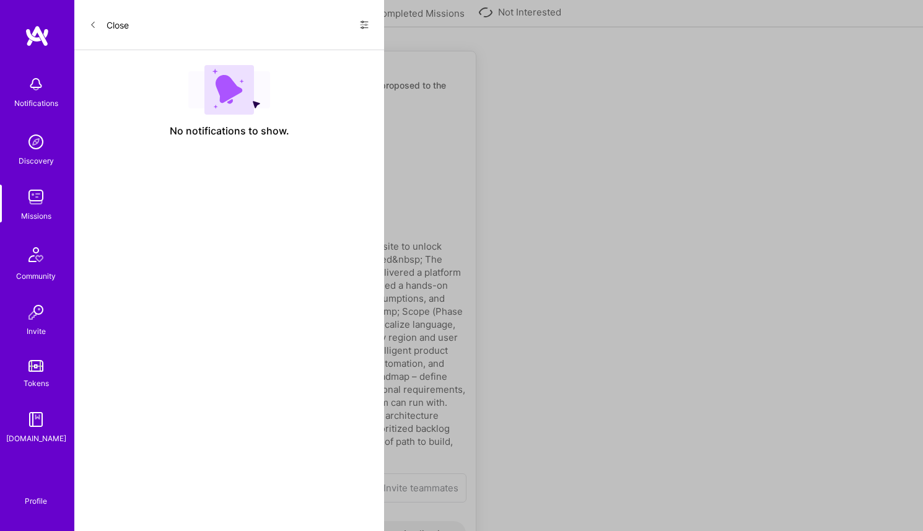
select select "CA"
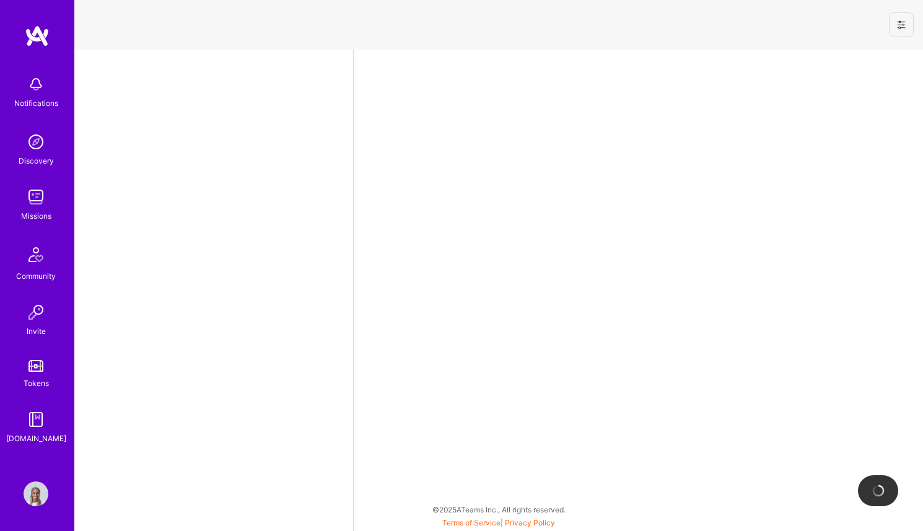
select select "CA"
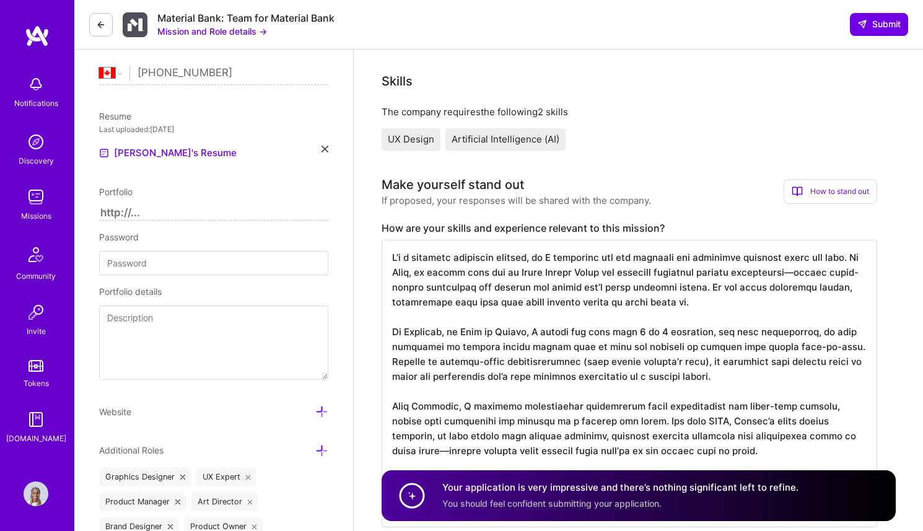
scroll to position [134, 0]
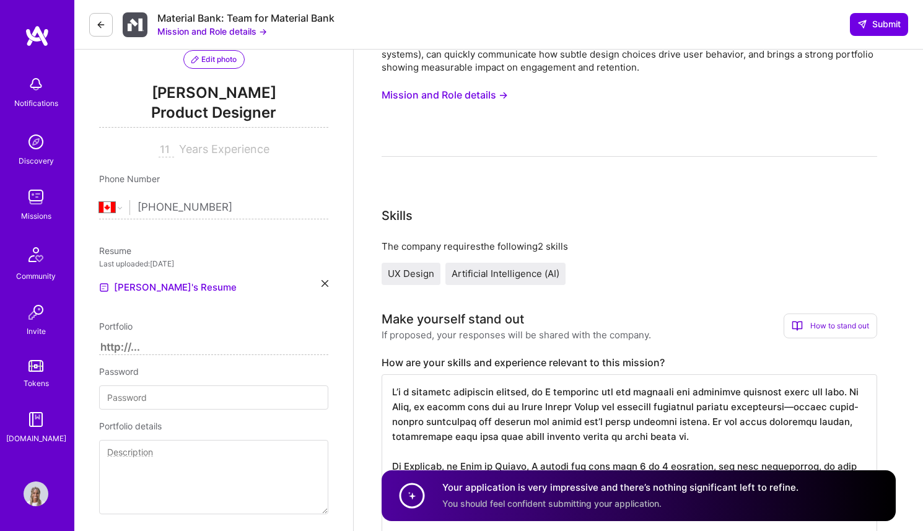
click at [141, 24] on img at bounding box center [135, 24] width 25 height 25
click at [199, 35] on button "Mission and Role details →" at bounding box center [212, 31] width 110 height 13
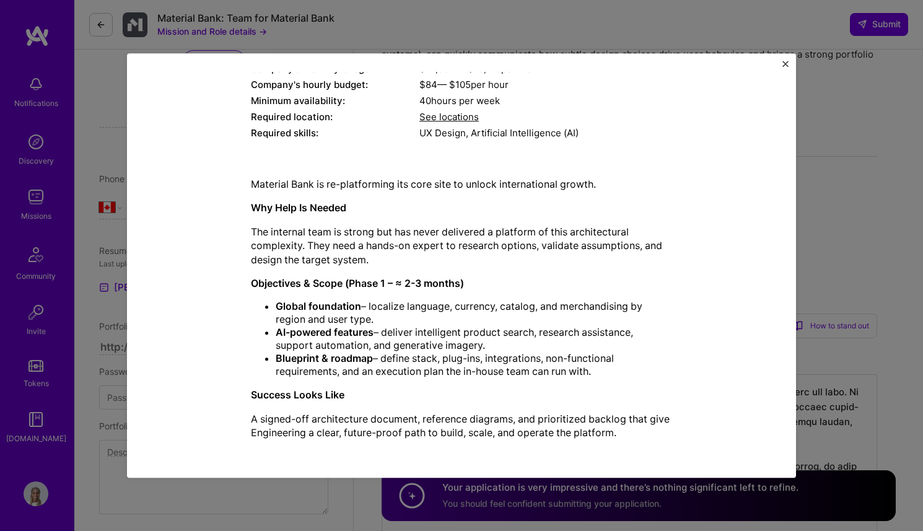
scroll to position [252, 0]
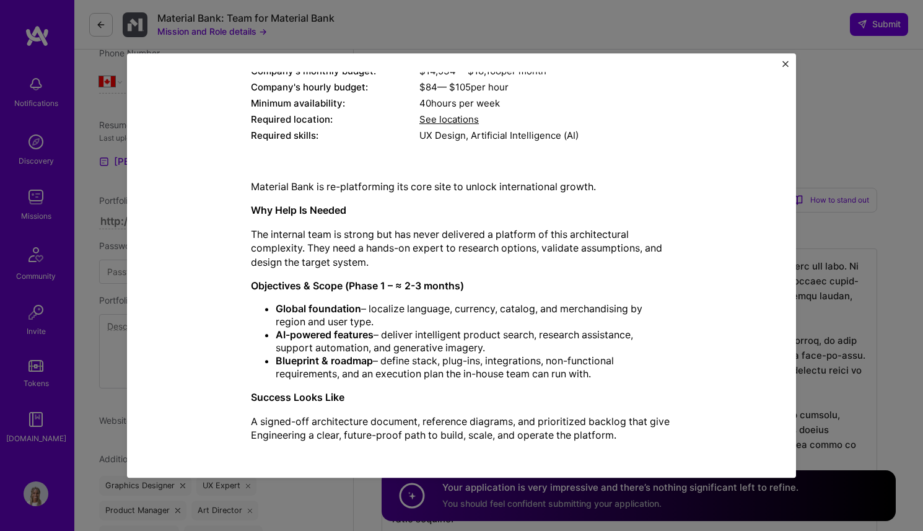
click at [878, 51] on div "Mission Description and Role Details Product Designer role description Company'…" at bounding box center [461, 265] width 923 height 531
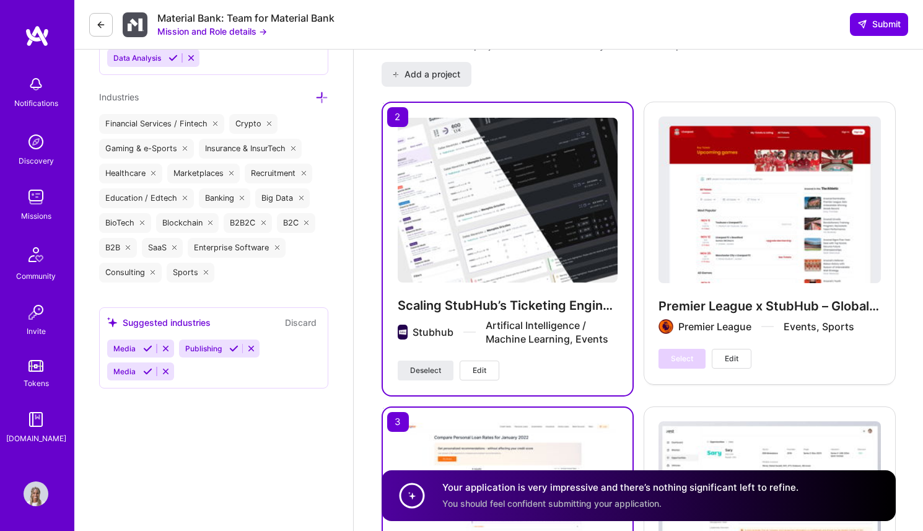
scroll to position [1551, 0]
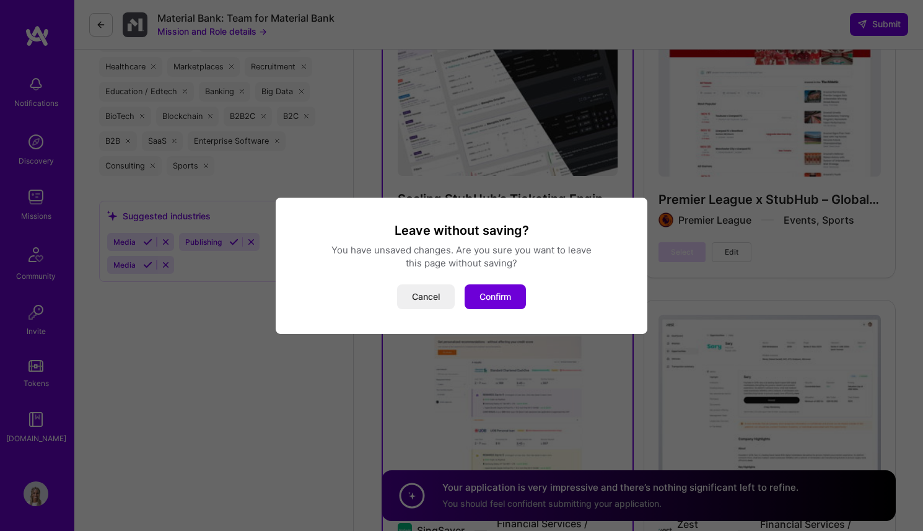
scroll to position [1622, 0]
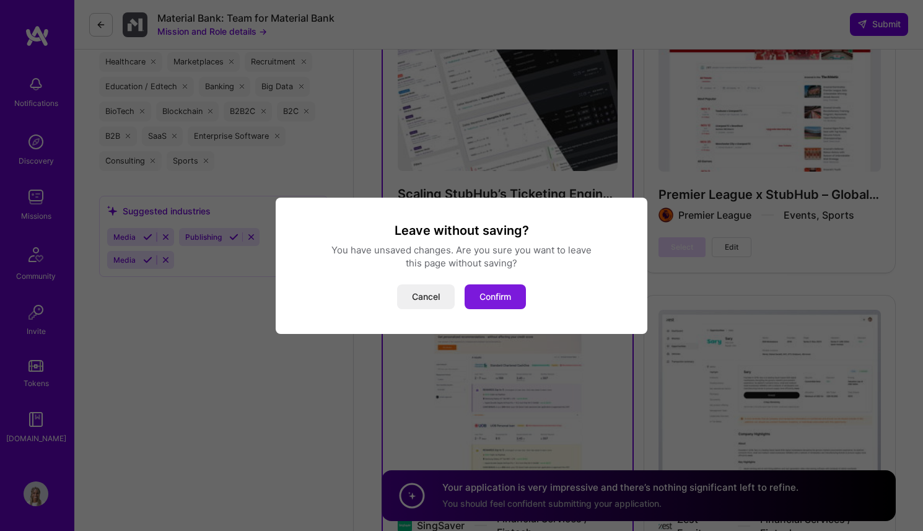
click at [504, 302] on button "Confirm" at bounding box center [494, 296] width 61 height 25
